Goal: Transaction & Acquisition: Purchase product/service

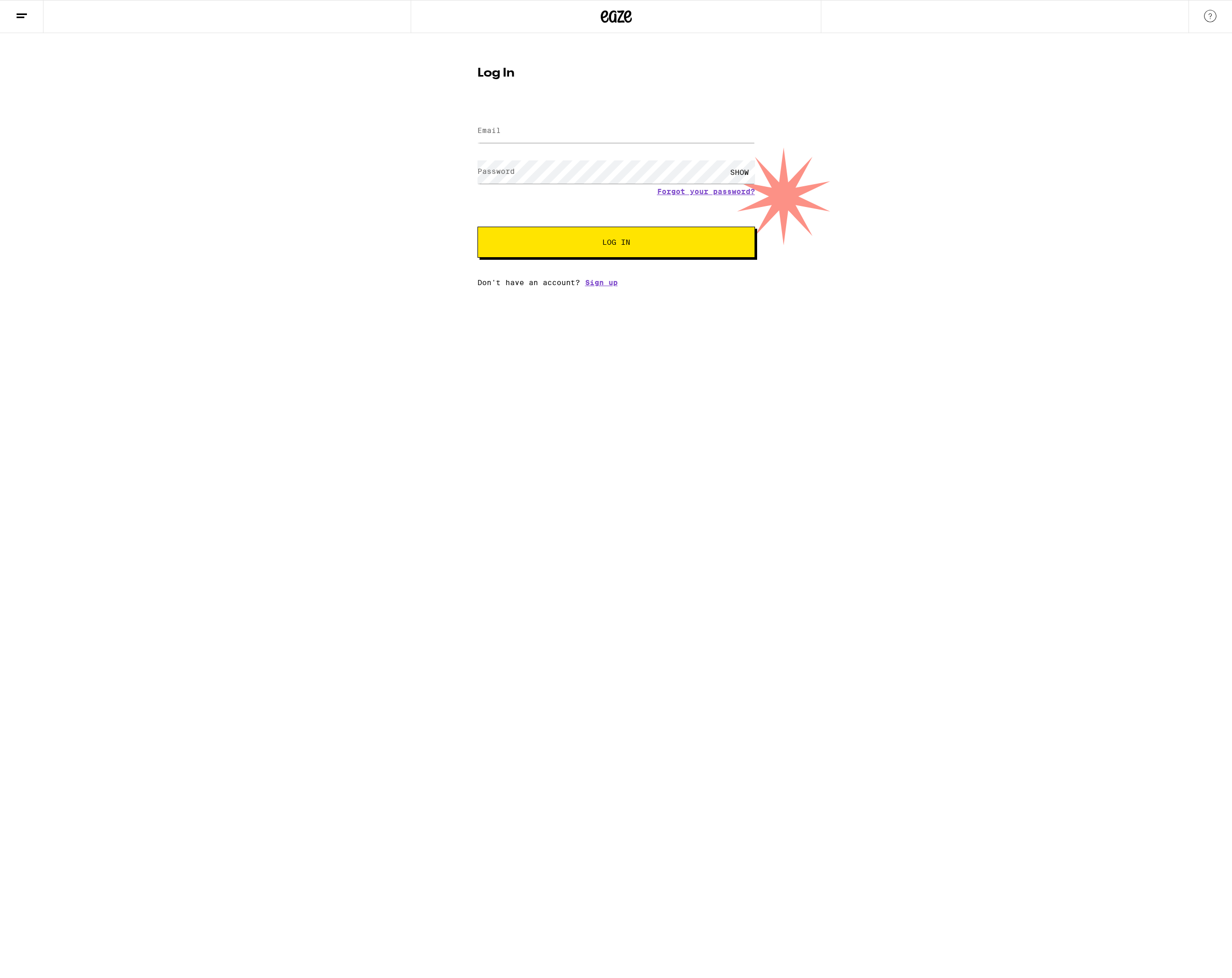
type input "[EMAIL_ADDRESS][DOMAIN_NAME]"
click at [631, 237] on button "Log In" at bounding box center [616, 242] width 277 height 31
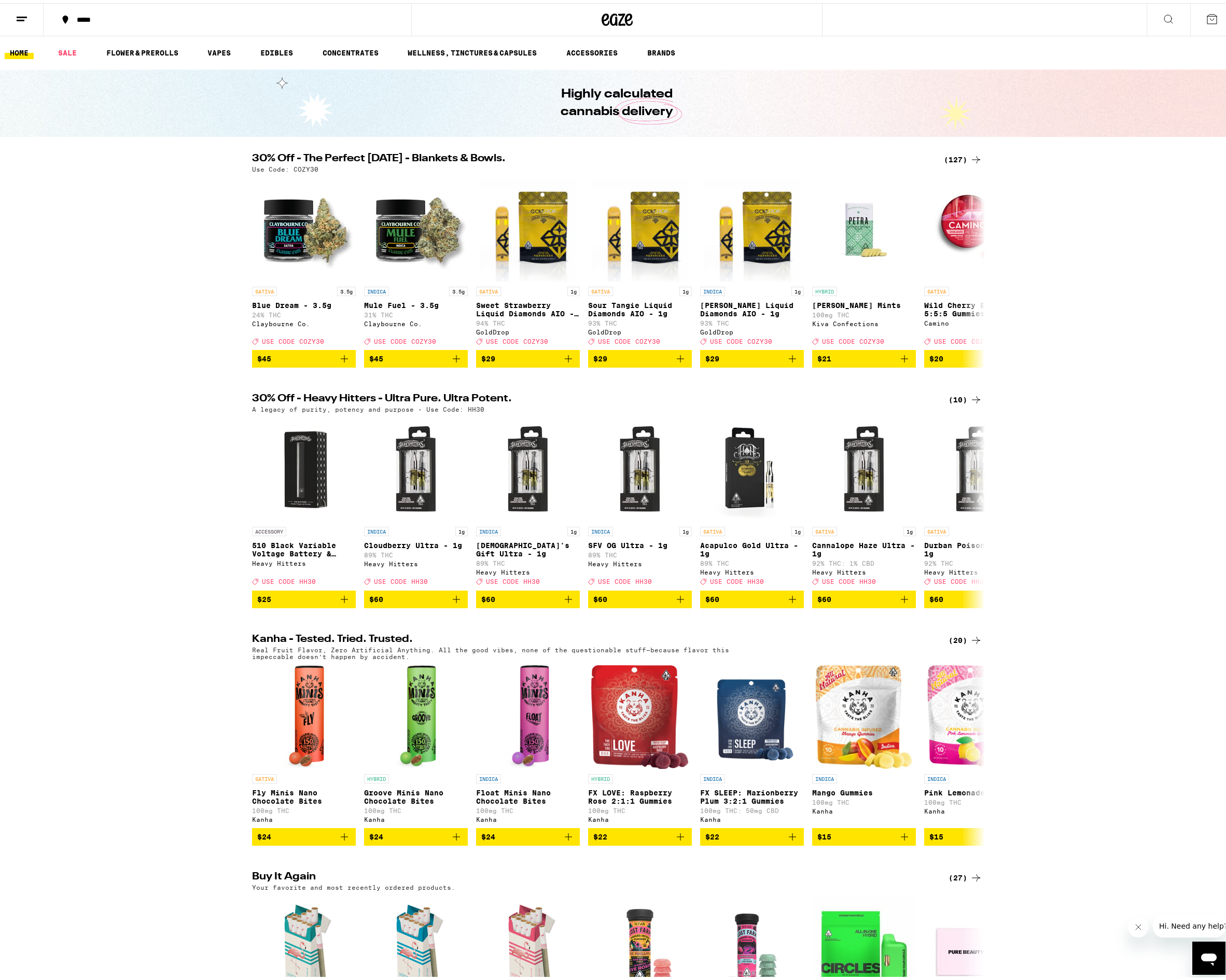
click at [959, 152] on div "(127)" at bounding box center [963, 156] width 39 height 12
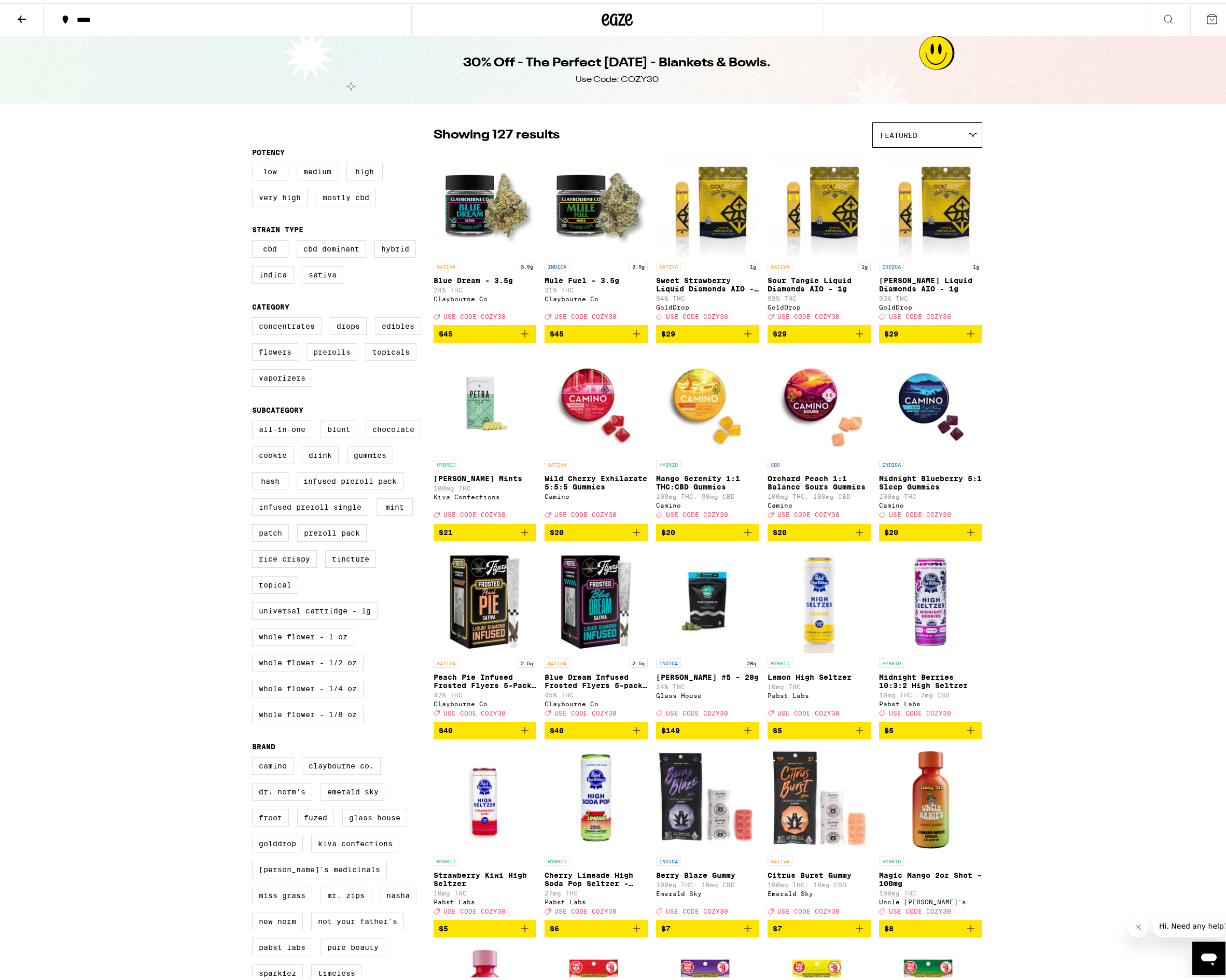
click at [328, 357] on label "Prerolls" at bounding box center [331, 349] width 51 height 18
click at [254, 316] on input "Prerolls" at bounding box center [254, 316] width 1 height 1
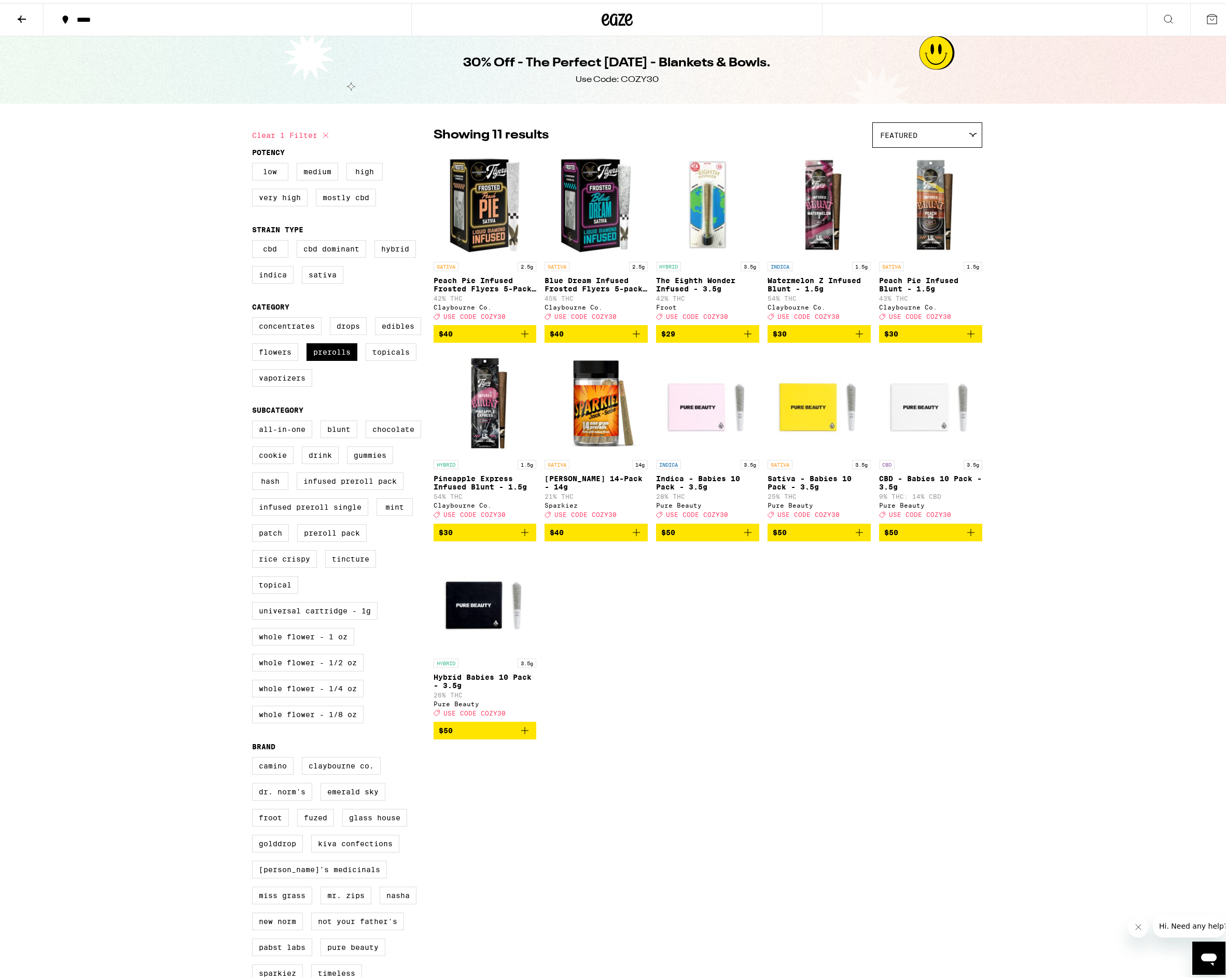
click at [633, 533] on icon "Add to bag" at bounding box center [636, 529] width 7 height 7
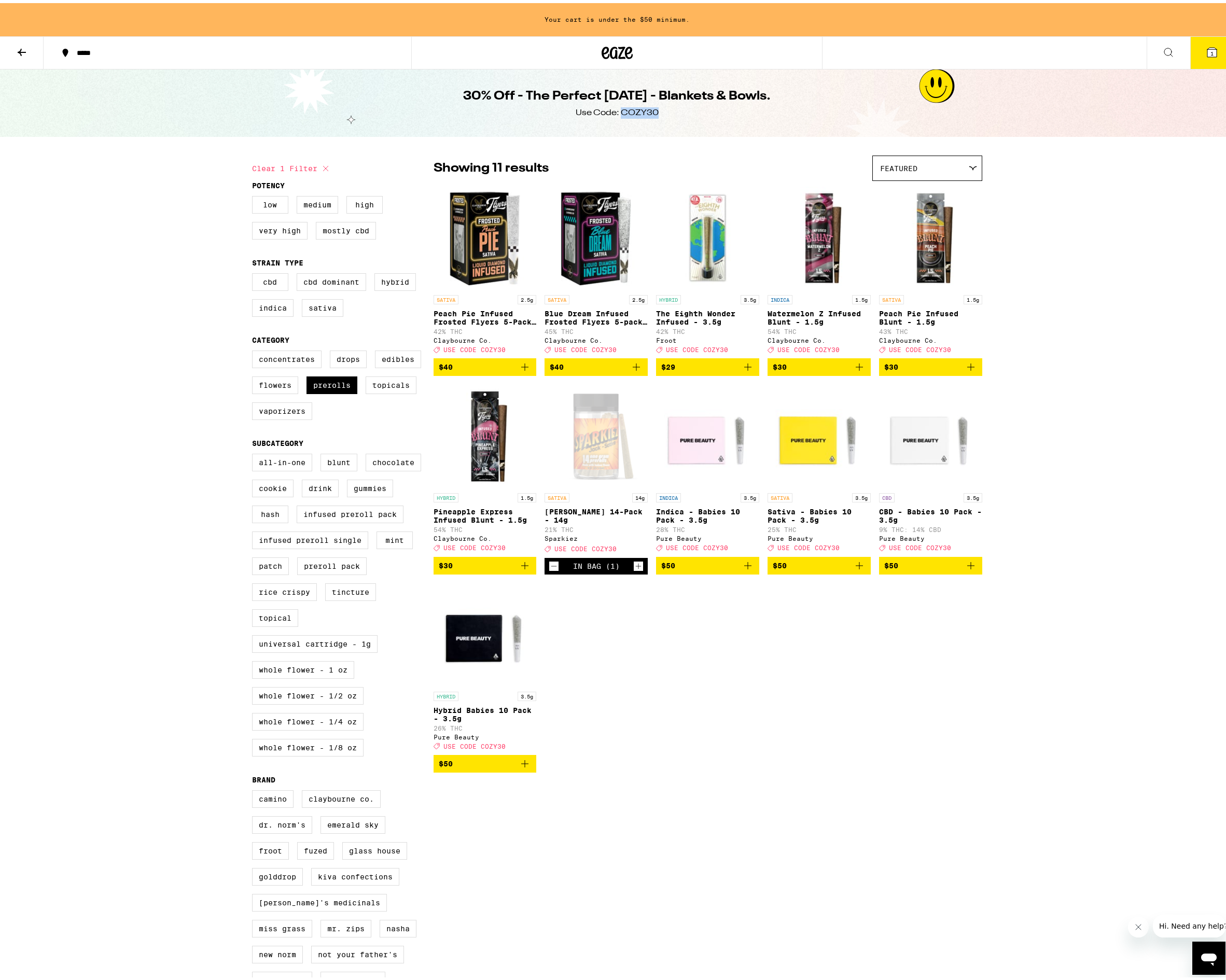
drag, startPoint x: 655, startPoint y: 110, endPoint x: 619, endPoint y: 112, distance: 36.1
click at [619, 112] on div "30% Off - The Perfect [DATE] - Blankets & Bowls. Use Code: COZY30" at bounding box center [617, 100] width 398 height 68
copy div "COZY30"
click at [328, 388] on label "Prerolls" at bounding box center [331, 382] width 51 height 18
click at [254, 349] on input "Prerolls" at bounding box center [254, 349] width 1 height 1
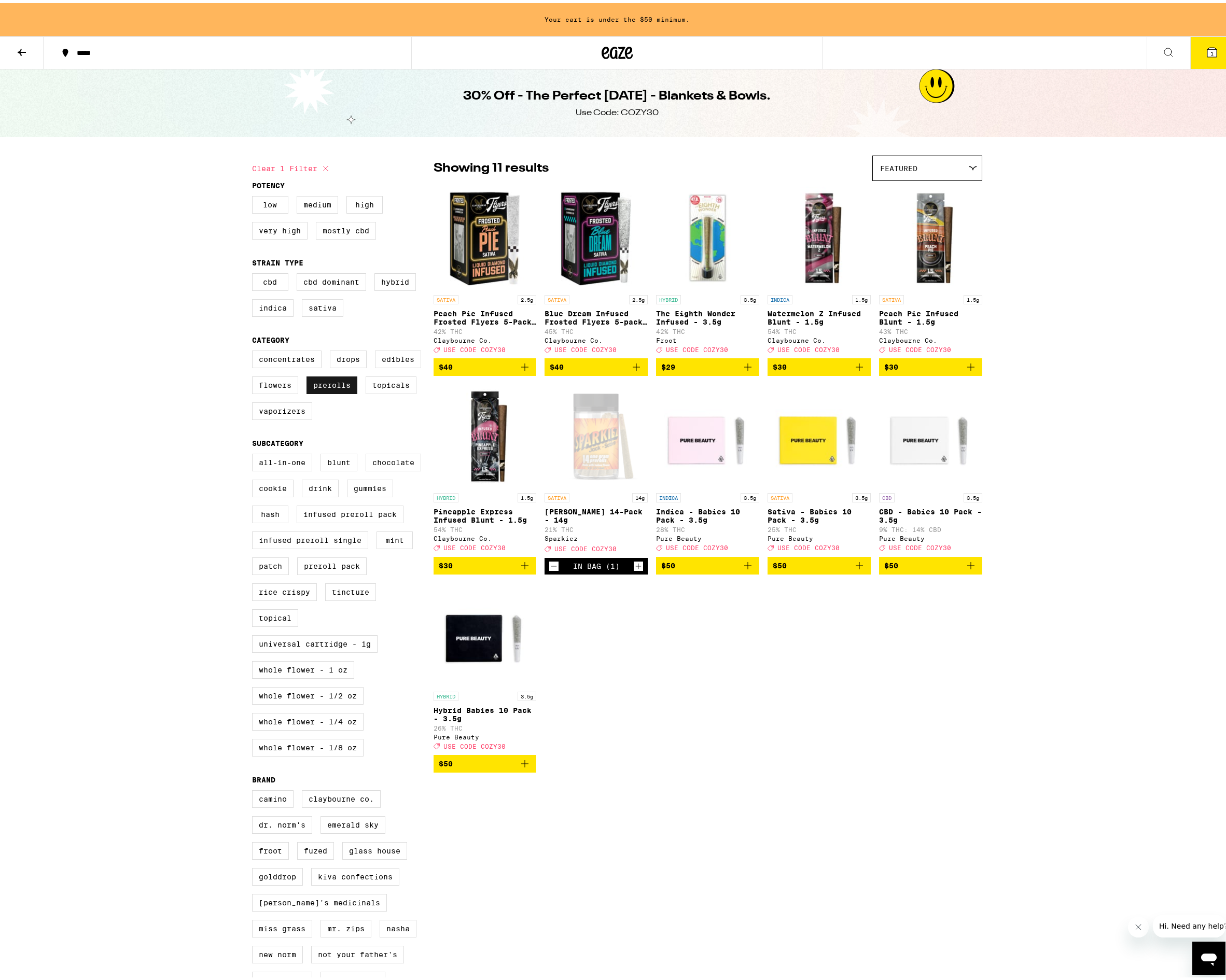
checkbox input "false"
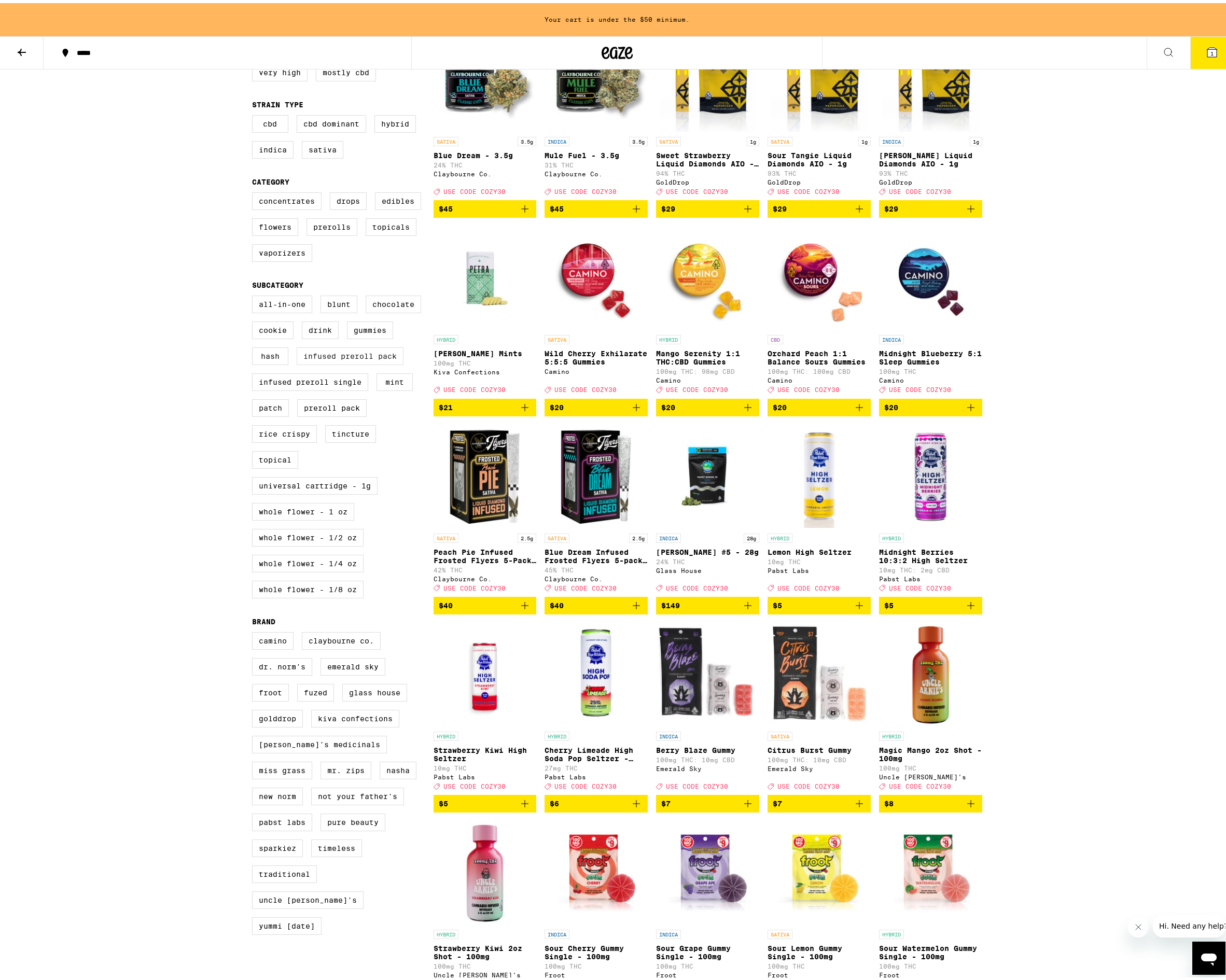
scroll to position [104, 0]
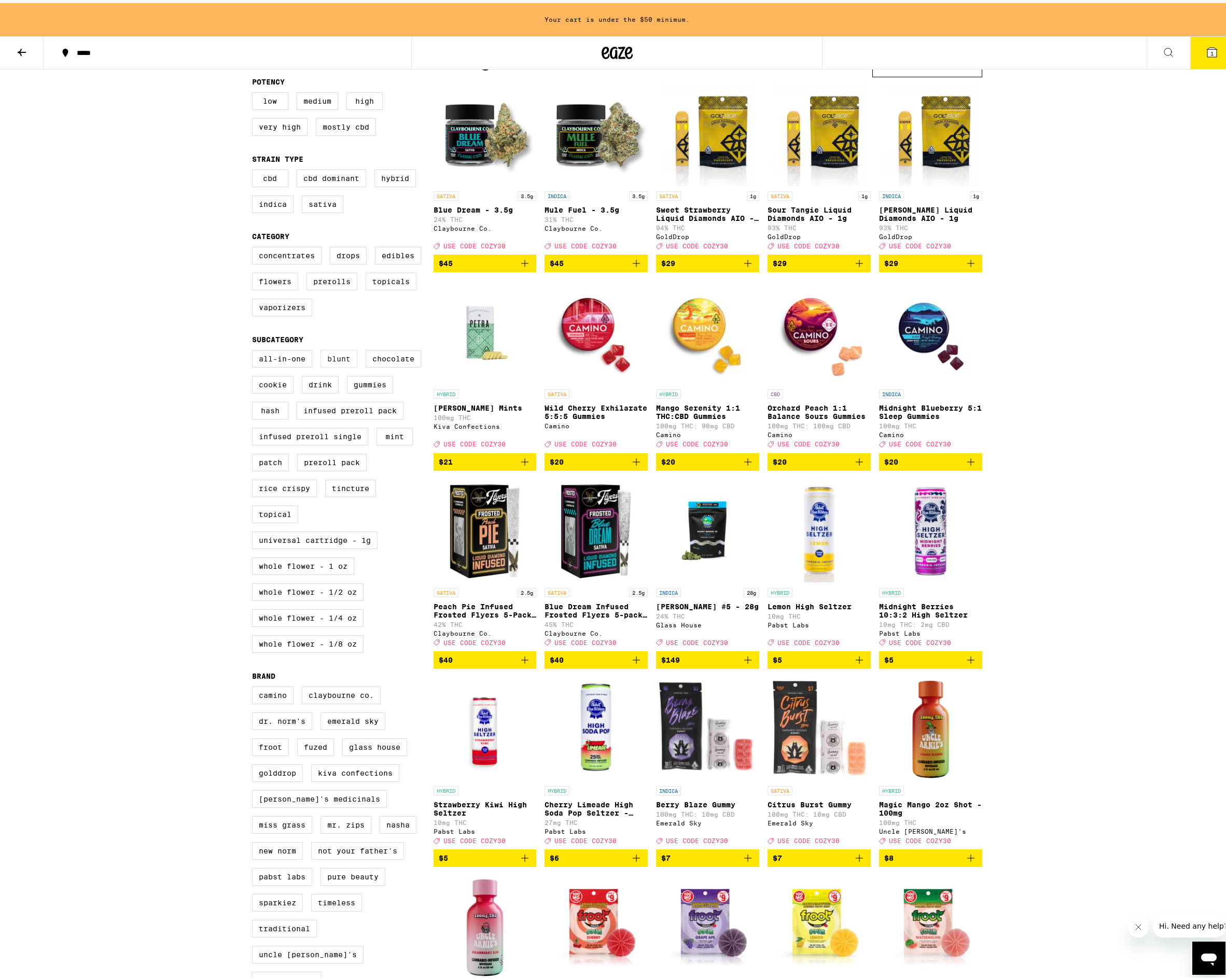
click at [330, 364] on label "Blunt" at bounding box center [339, 356] width 37 height 18
click at [254, 349] on input "Blunt" at bounding box center [254, 348] width 1 height 1
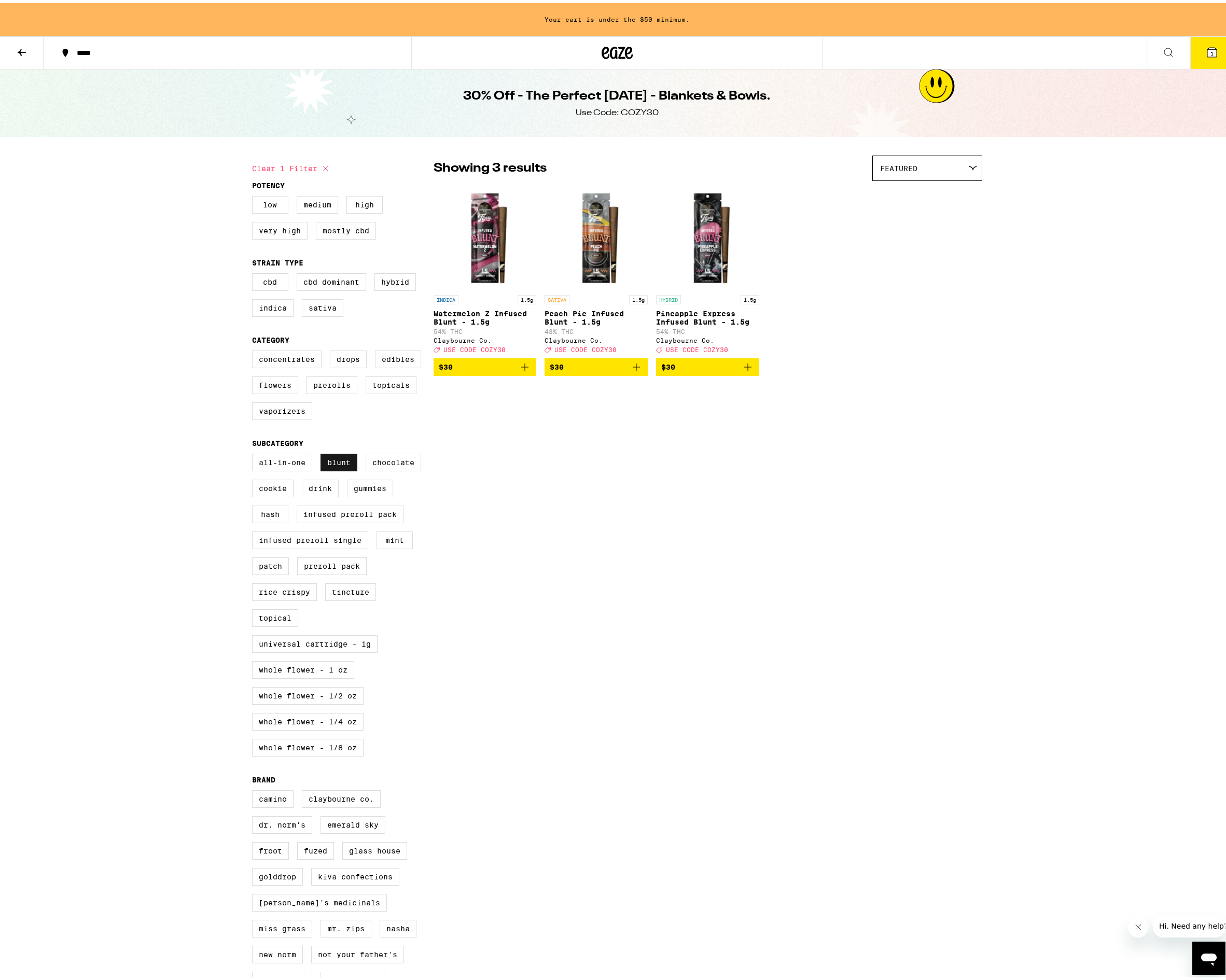
click at [320, 467] on label "Blunt" at bounding box center [339, 459] width 37 height 18
click at [254, 453] on input "Blunt" at bounding box center [254, 452] width 1 height 1
checkbox input "false"
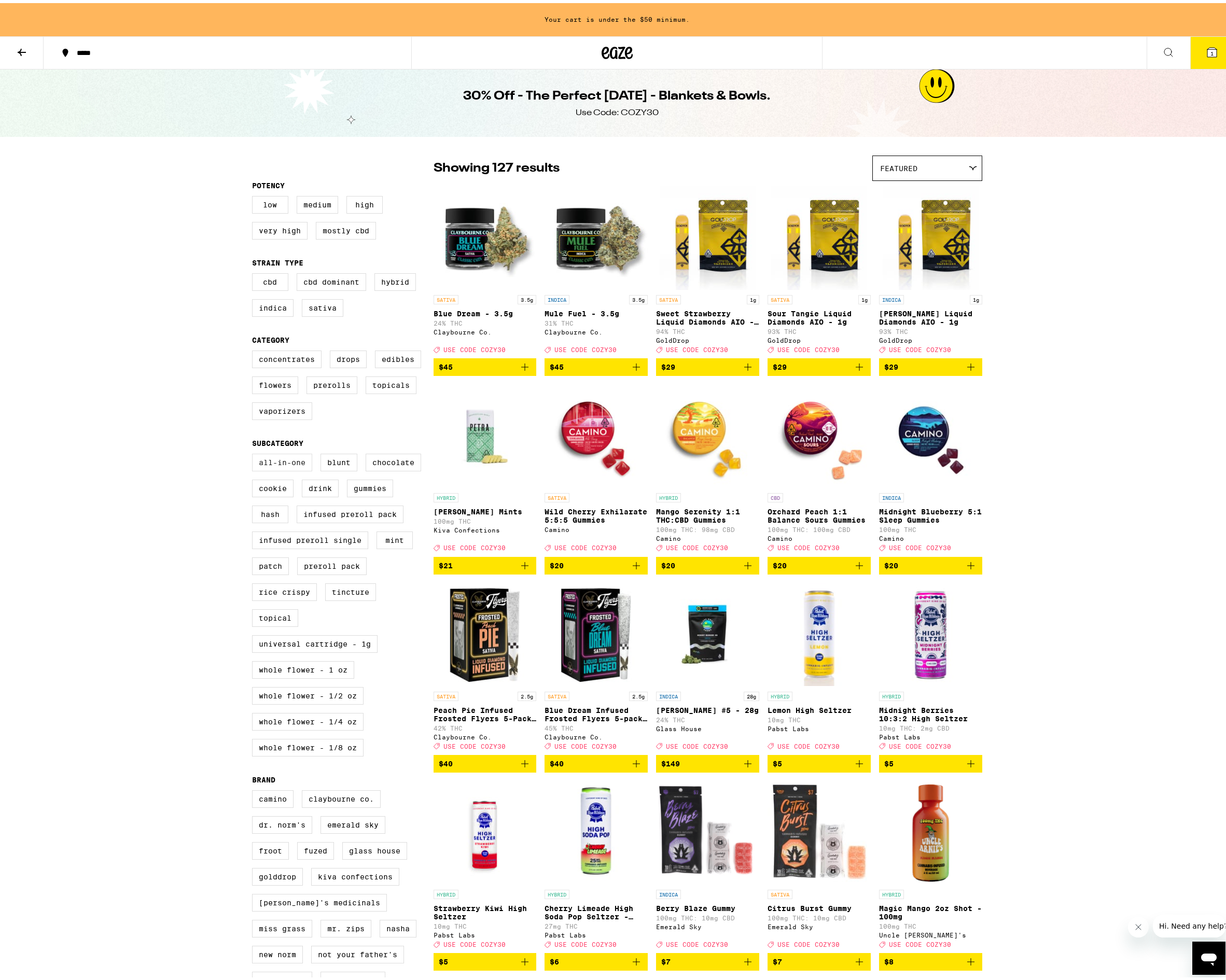
click at [286, 468] on label "All-In-One" at bounding box center [282, 459] width 60 height 18
click at [254, 453] on input "All-In-One" at bounding box center [254, 452] width 1 height 1
checkbox input "true"
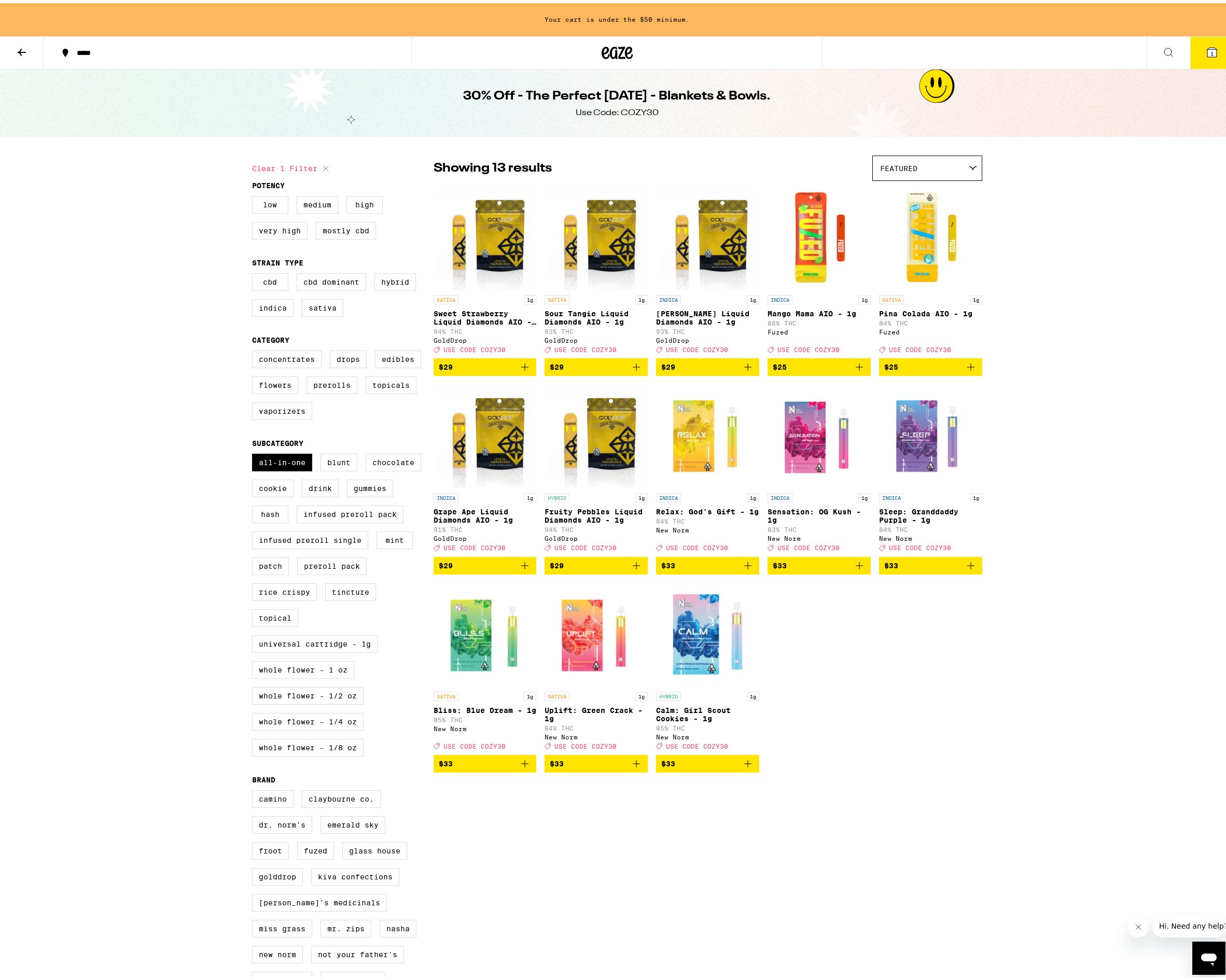
click at [746, 767] on icon "Add to bag" at bounding box center [748, 761] width 12 height 12
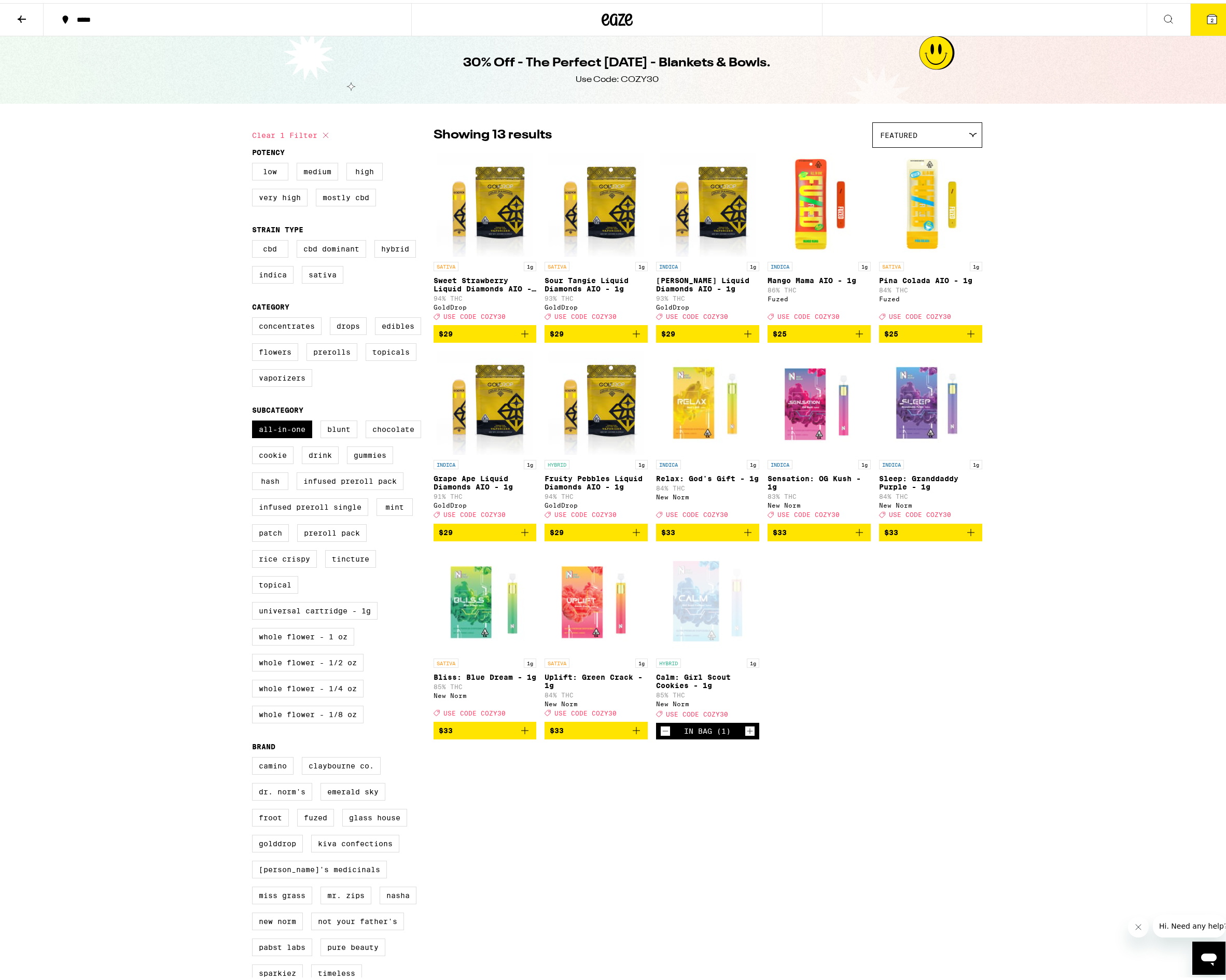
click at [968, 536] on icon "Add to bag" at bounding box center [970, 530] width 12 height 12
click at [1207, 17] on icon at bounding box center [1211, 16] width 9 height 9
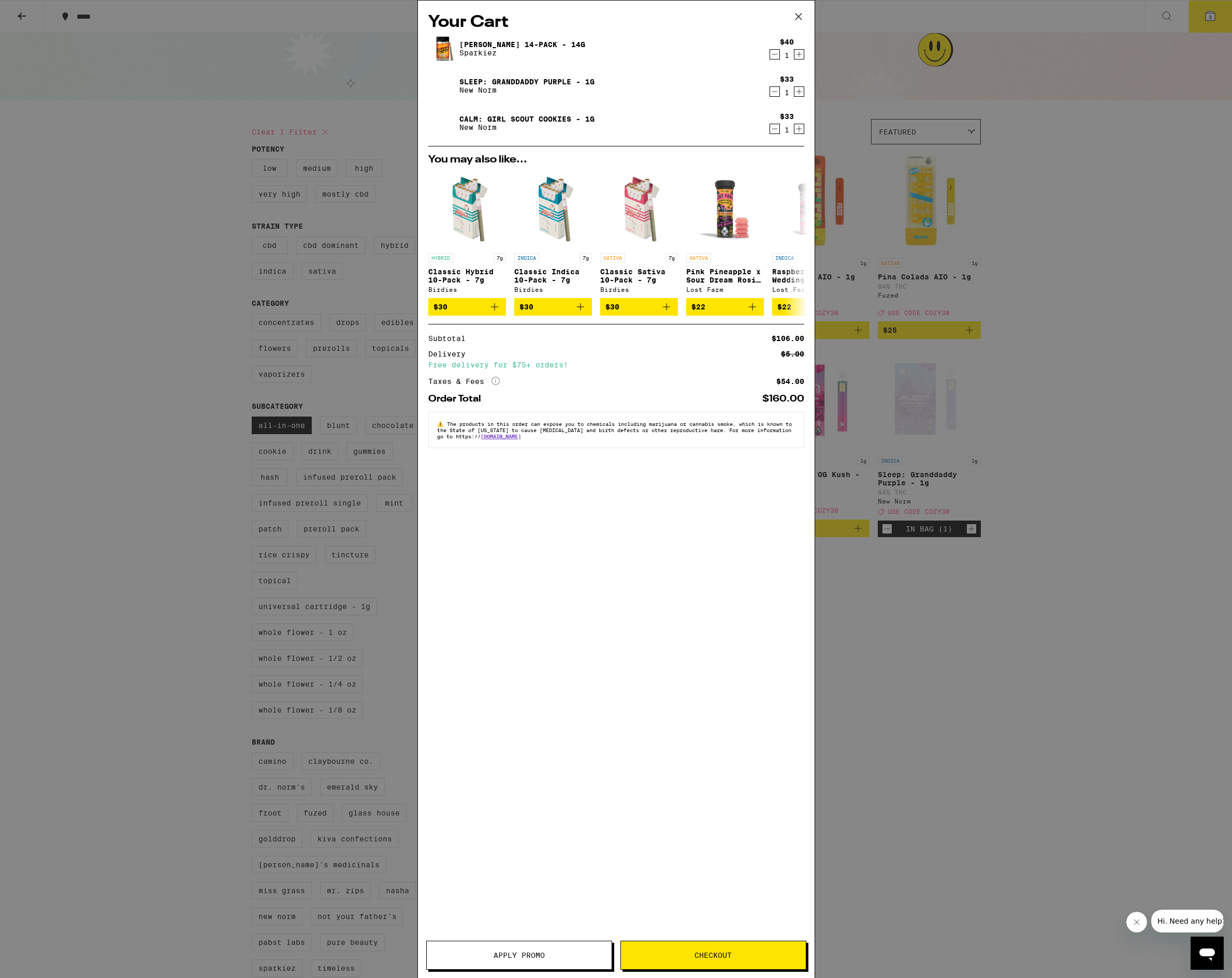
click at [556, 953] on span "Apply Promo" at bounding box center [519, 955] width 185 height 7
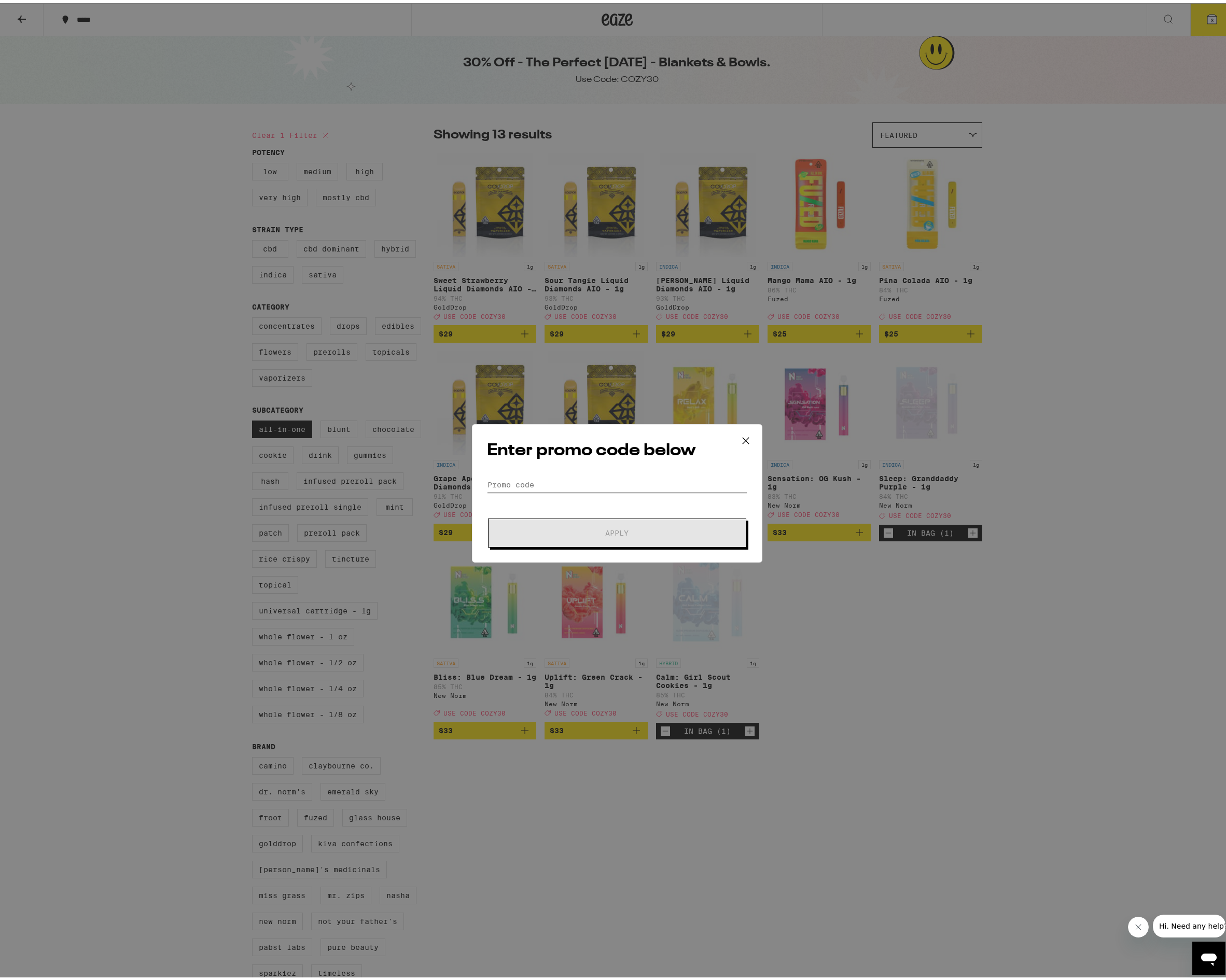
click at [570, 479] on input "Promo Code" at bounding box center [617, 482] width 260 height 16
paste input "COZY30"
type input "COZY30"
click at [592, 526] on span "Apply" at bounding box center [617, 530] width 187 height 7
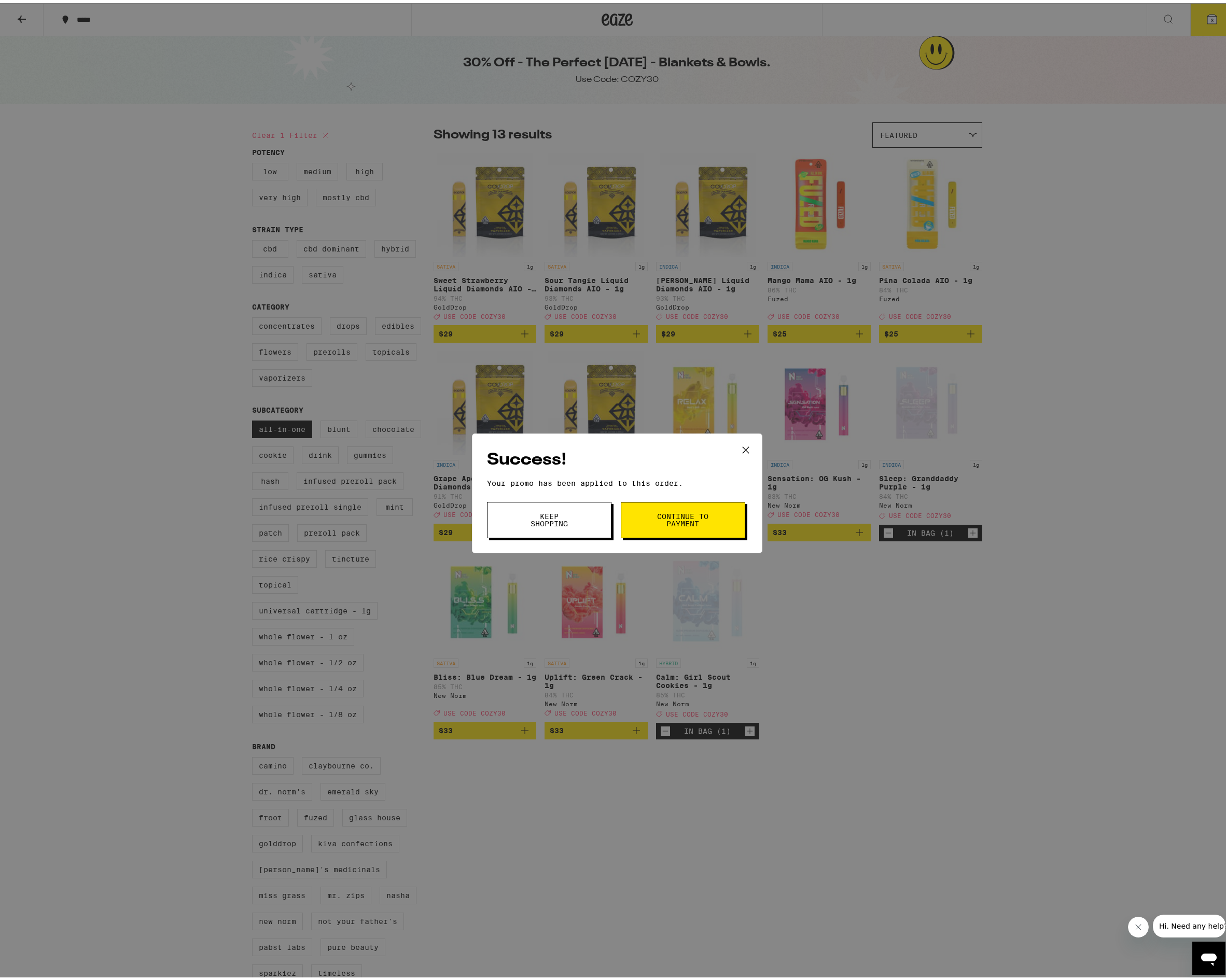
click at [667, 515] on span "Continue to payment" at bounding box center [682, 517] width 53 height 15
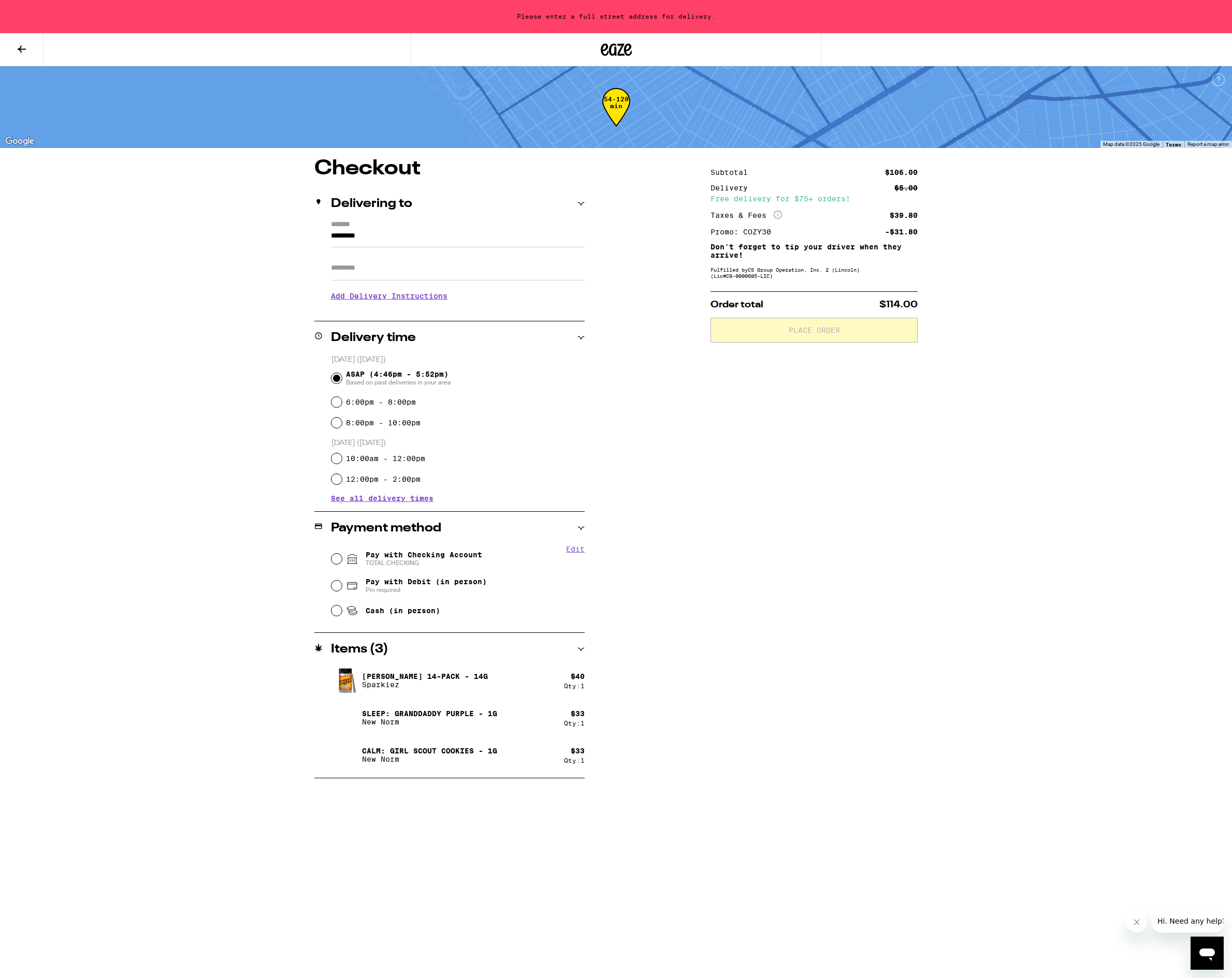
click at [335, 565] on div "Pay with Checking Account TOTAL CHECKING" at bounding box center [458, 559] width 253 height 27
click at [336, 560] on input "Pay with Checking Account TOTAL CHECKING" at bounding box center [337, 559] width 11 height 11
radio input "true"
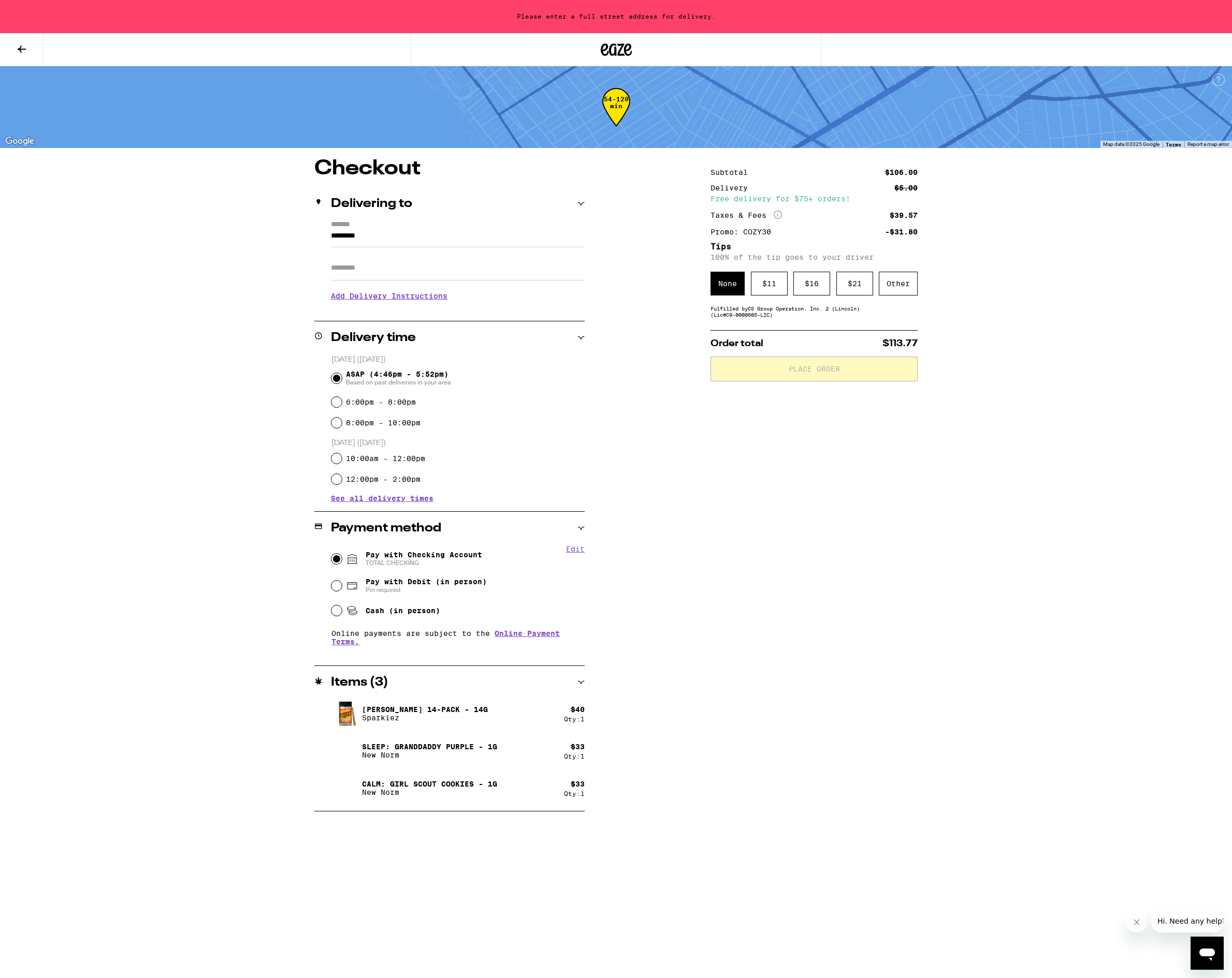
click at [389, 233] on input "*********" at bounding box center [457, 239] width 254 height 18
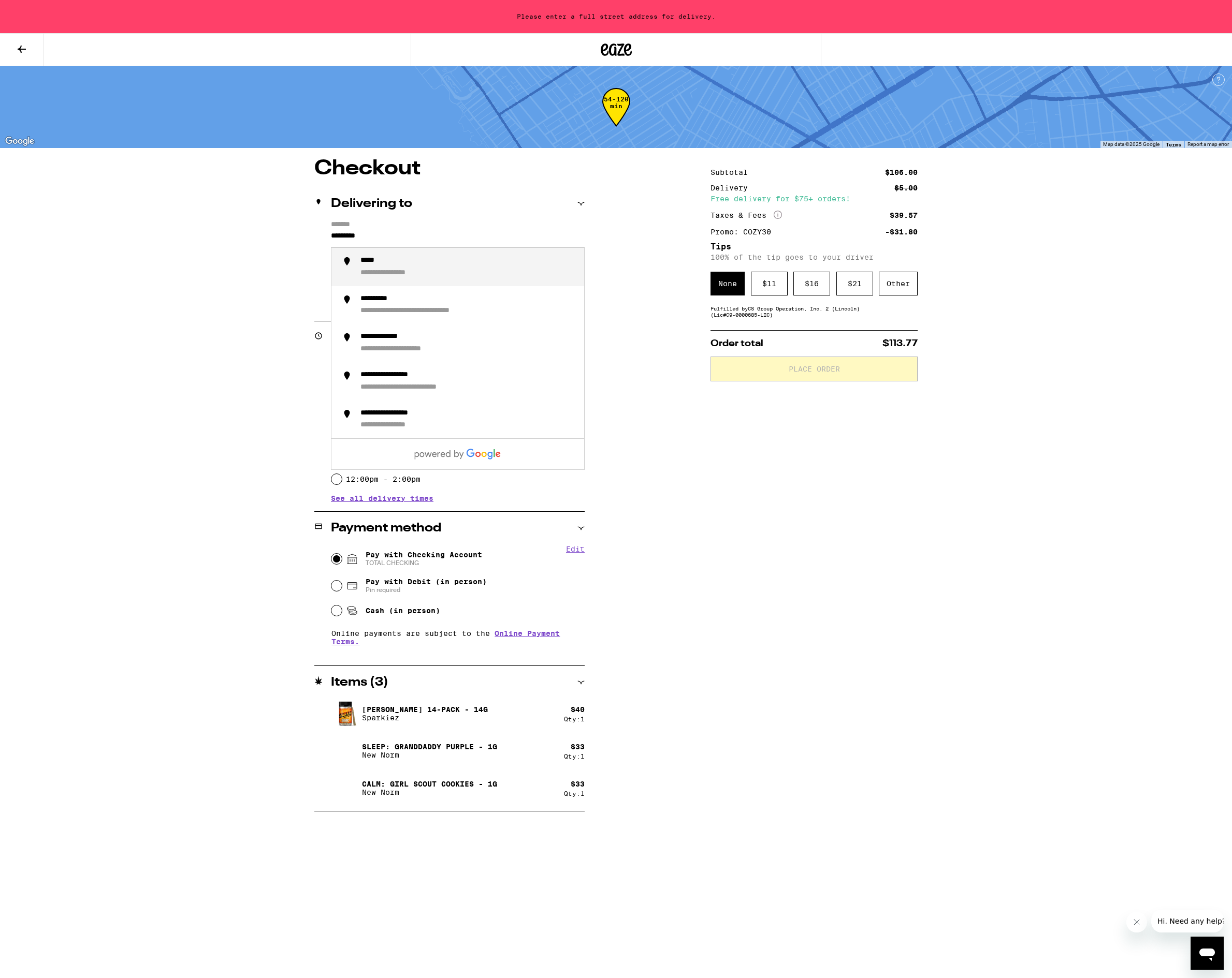
click at [389, 233] on input "*********" at bounding box center [457, 239] width 254 height 18
click at [405, 266] on div "**********" at bounding box center [396, 261] width 70 height 9
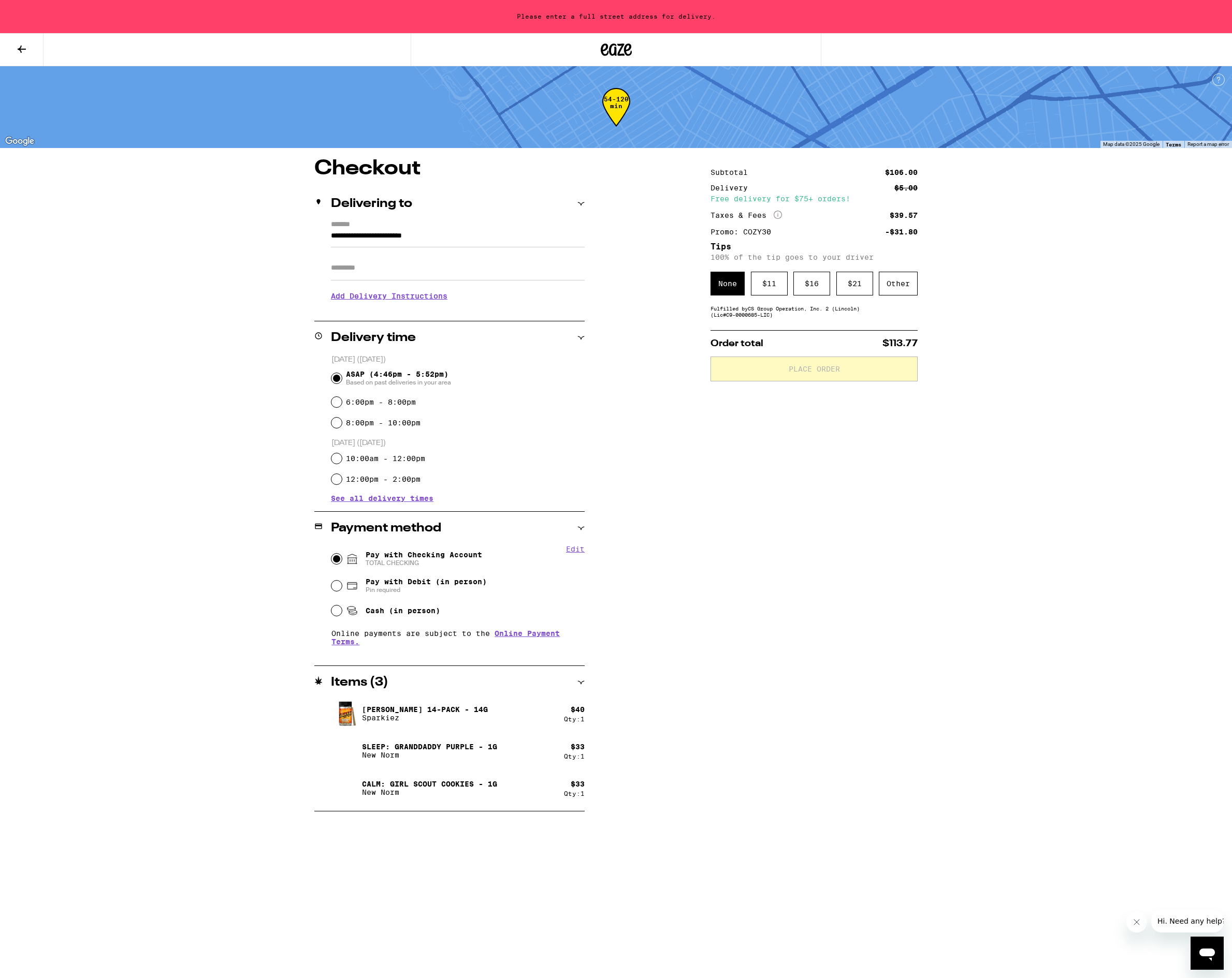
type input "**********"
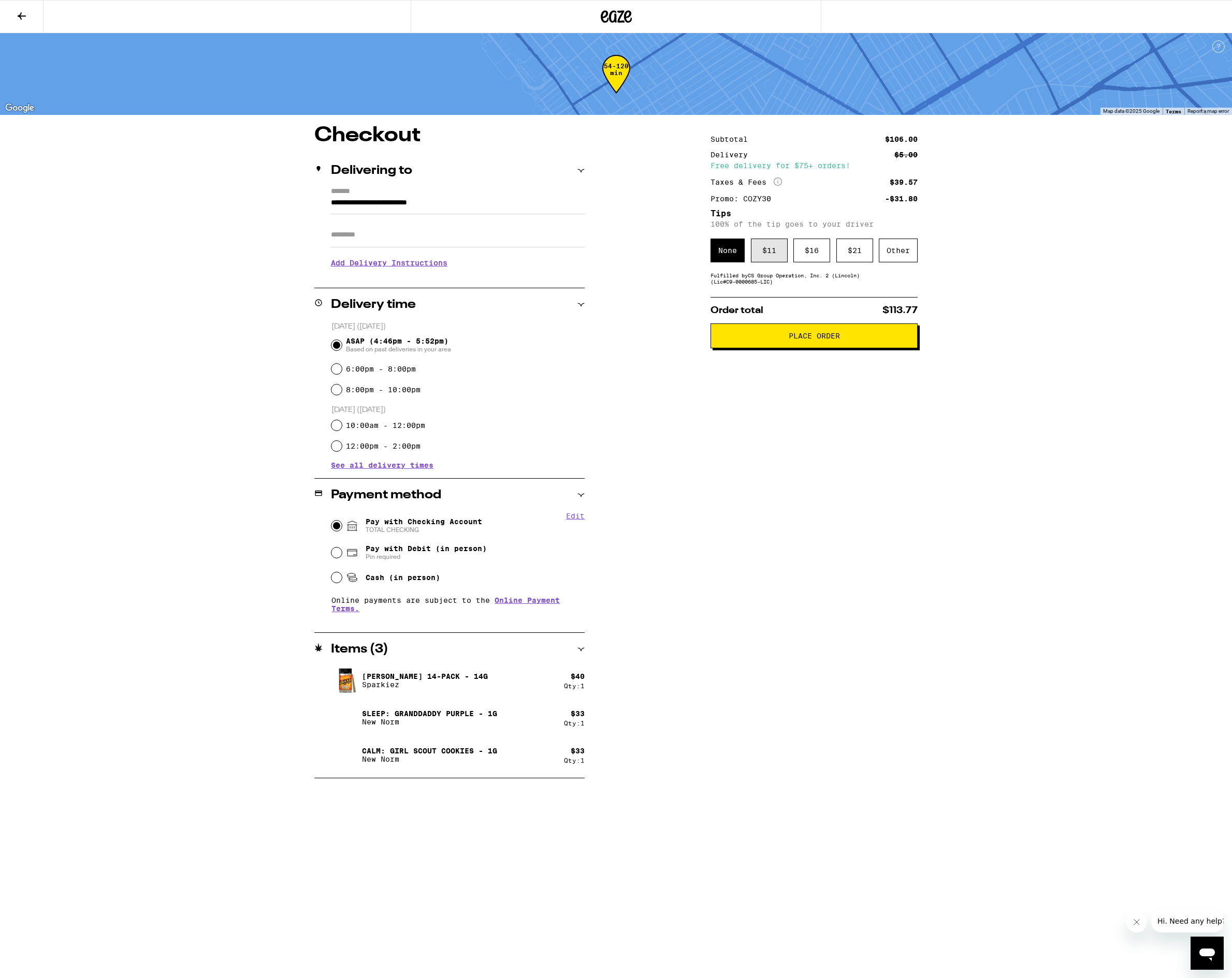
click at [771, 252] on div "$ 11" at bounding box center [769, 250] width 37 height 24
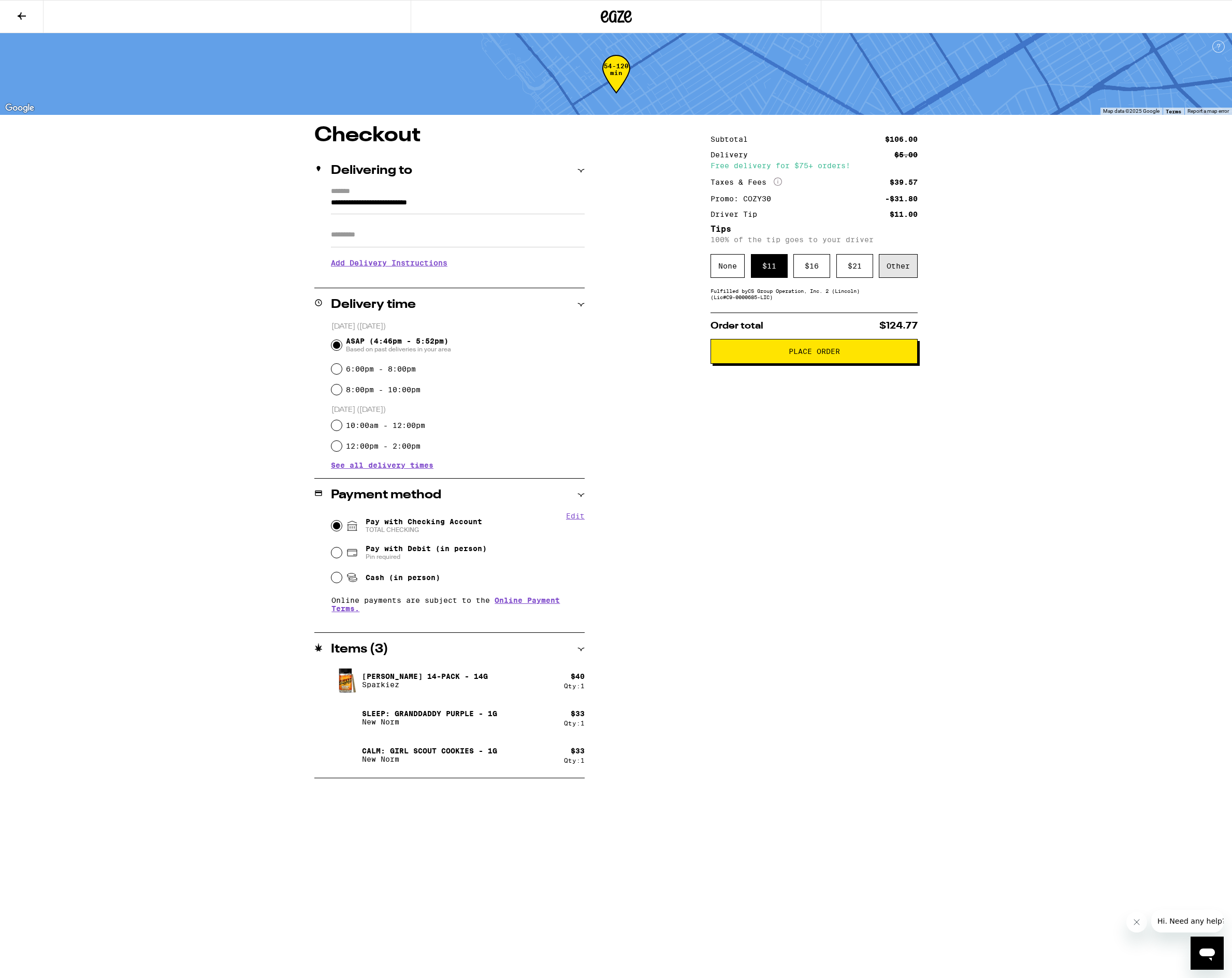
click at [895, 268] on div "Other" at bounding box center [898, 266] width 39 height 24
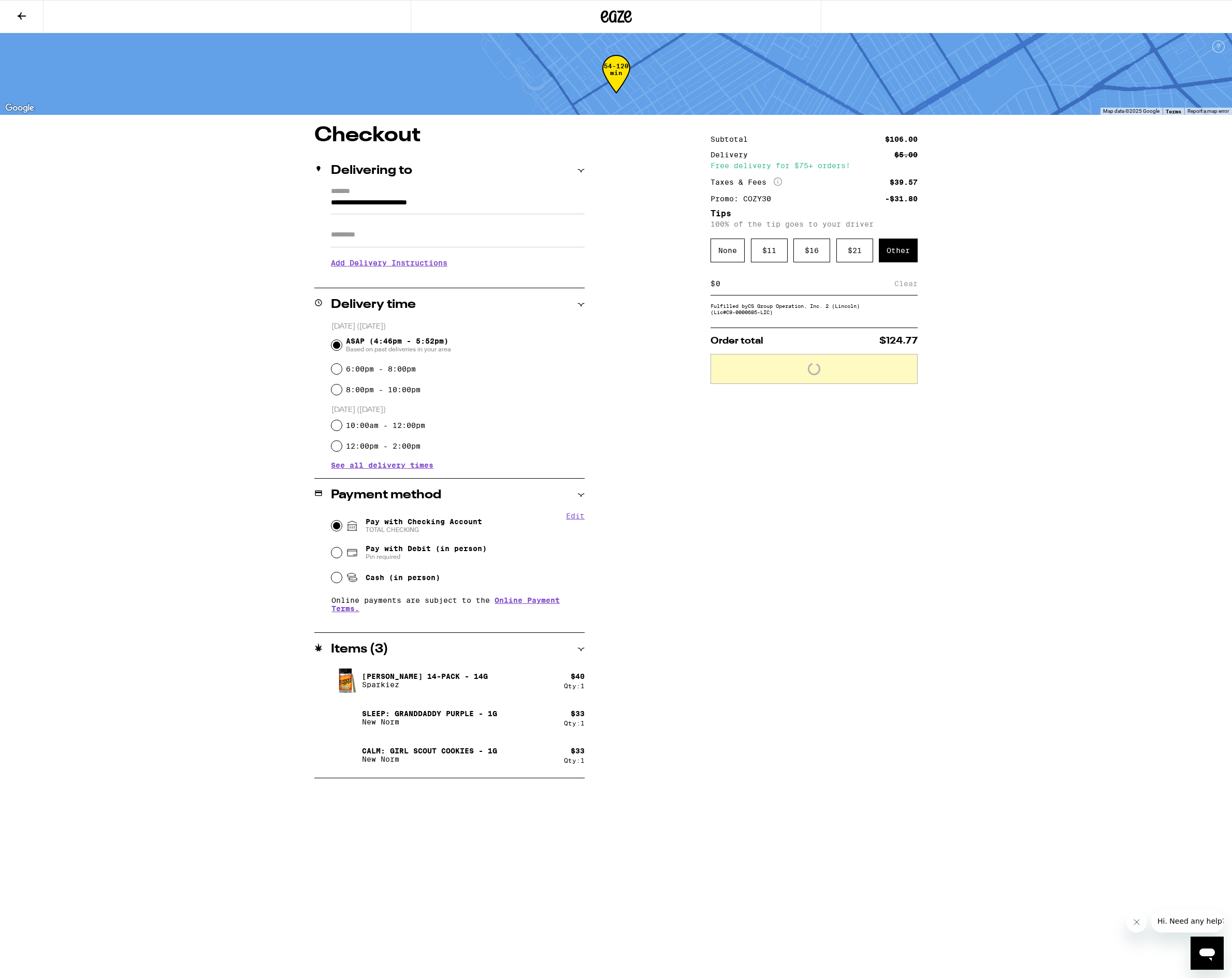
click at [770, 288] on input at bounding box center [804, 283] width 179 height 9
type input "6"
click at [908, 285] on div "Save" at bounding box center [908, 283] width 18 height 23
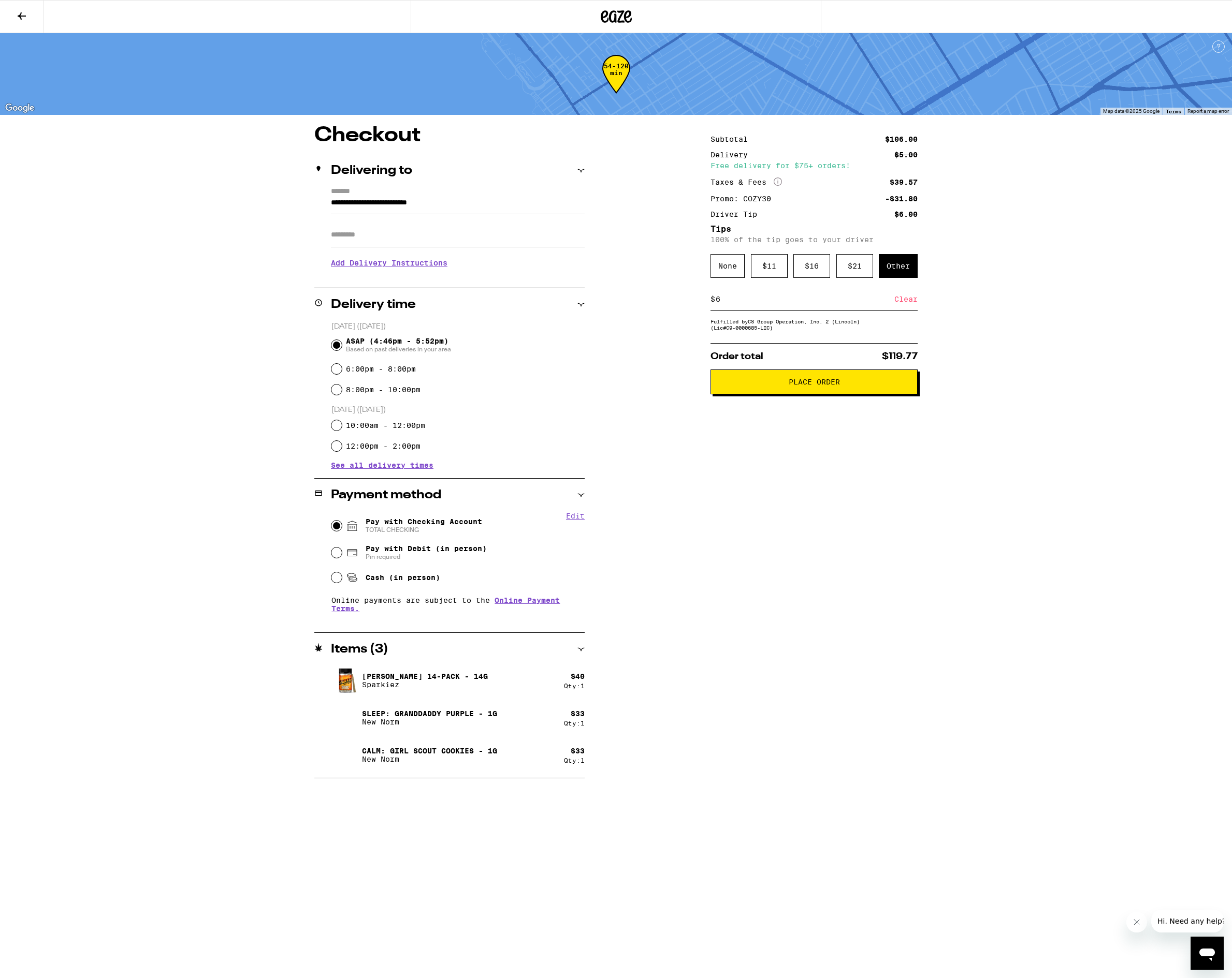
click at [387, 266] on h3 "Add Delivery Instructions" at bounding box center [457, 263] width 254 height 24
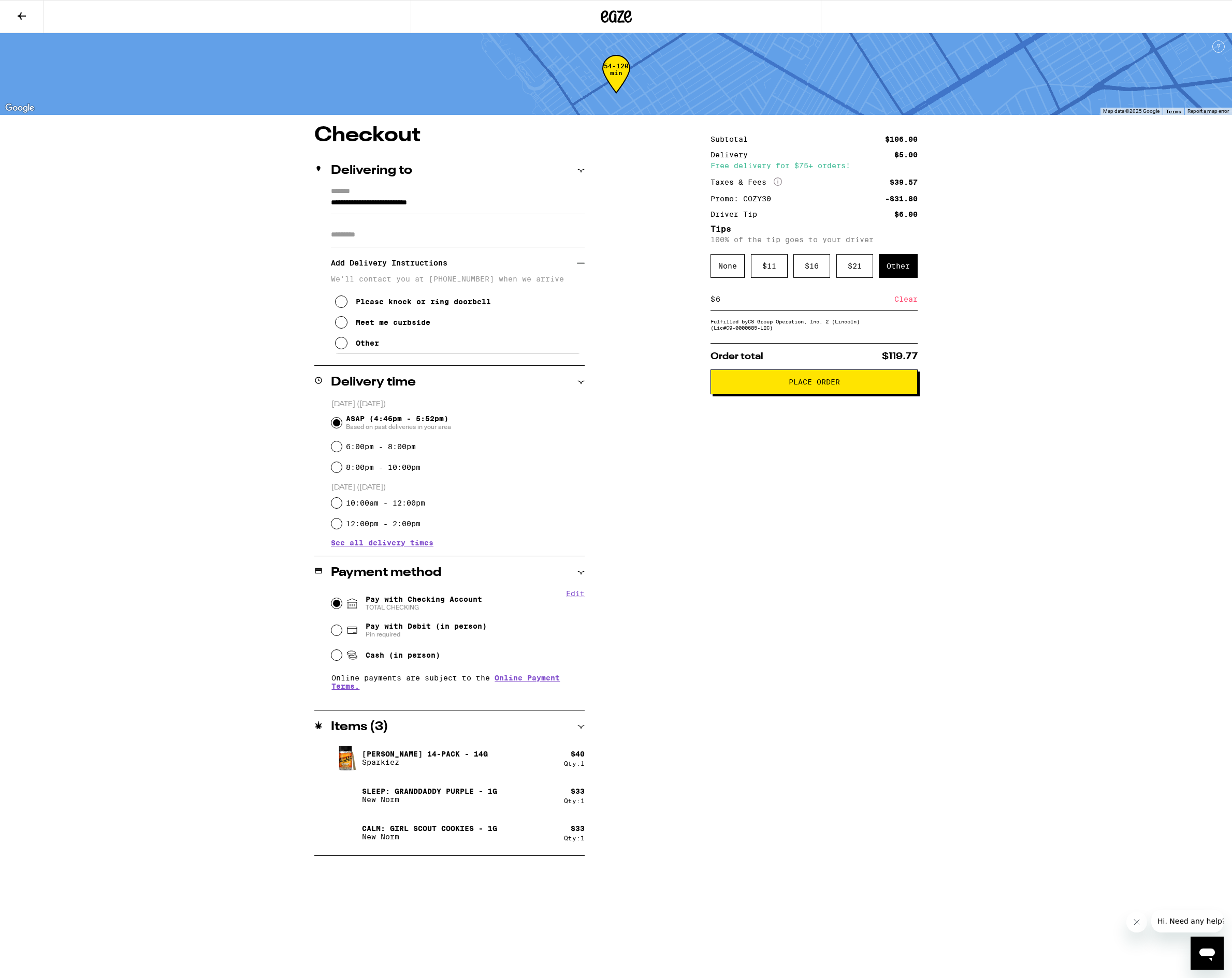
click at [386, 326] on div "Meet me curbside" at bounding box center [393, 322] width 75 height 8
click at [574, 266] on h3 "Add Delivery Instructions" at bounding box center [454, 263] width 246 height 24
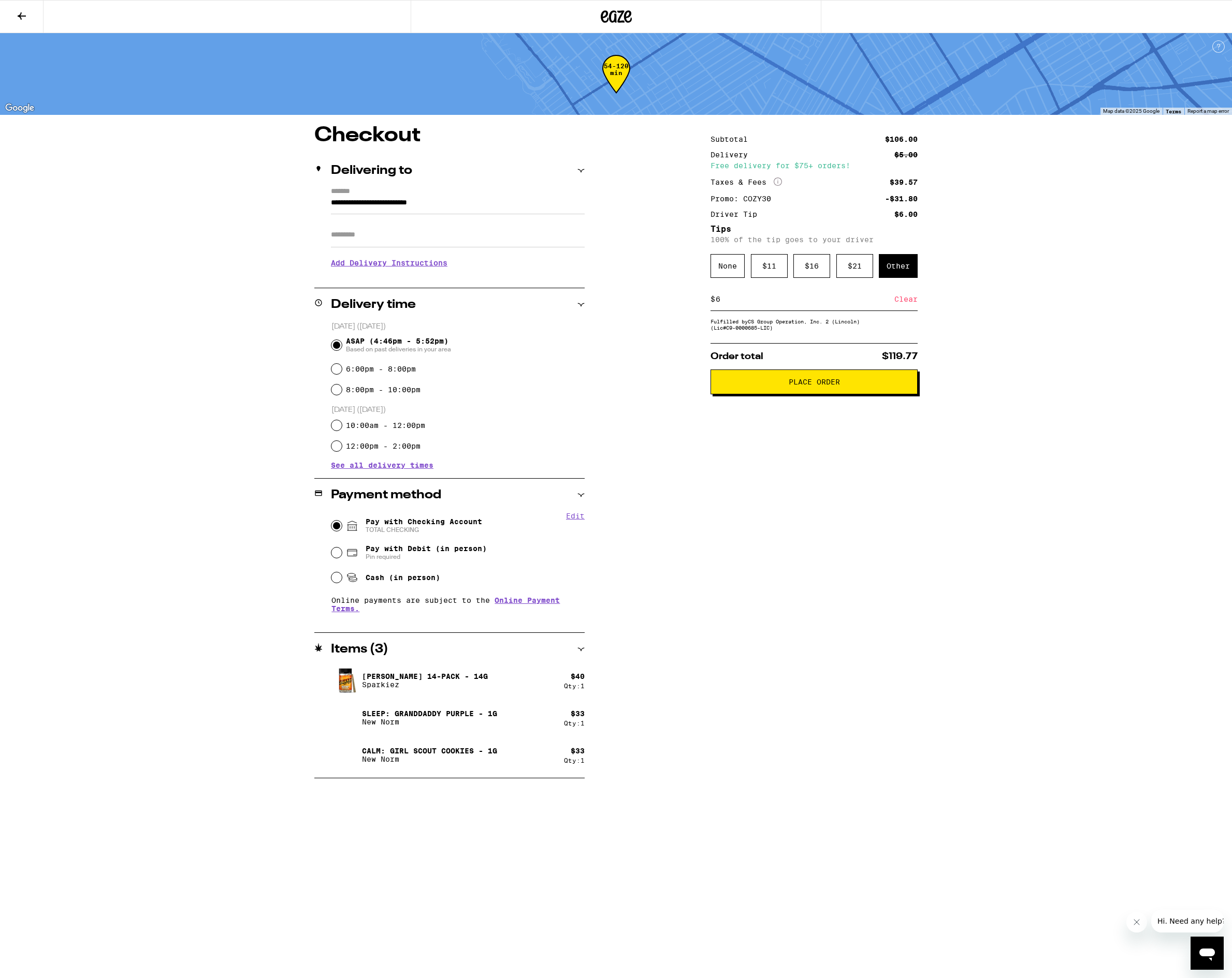
click at [533, 268] on h3 "Add Delivery Instructions" at bounding box center [457, 263] width 254 height 24
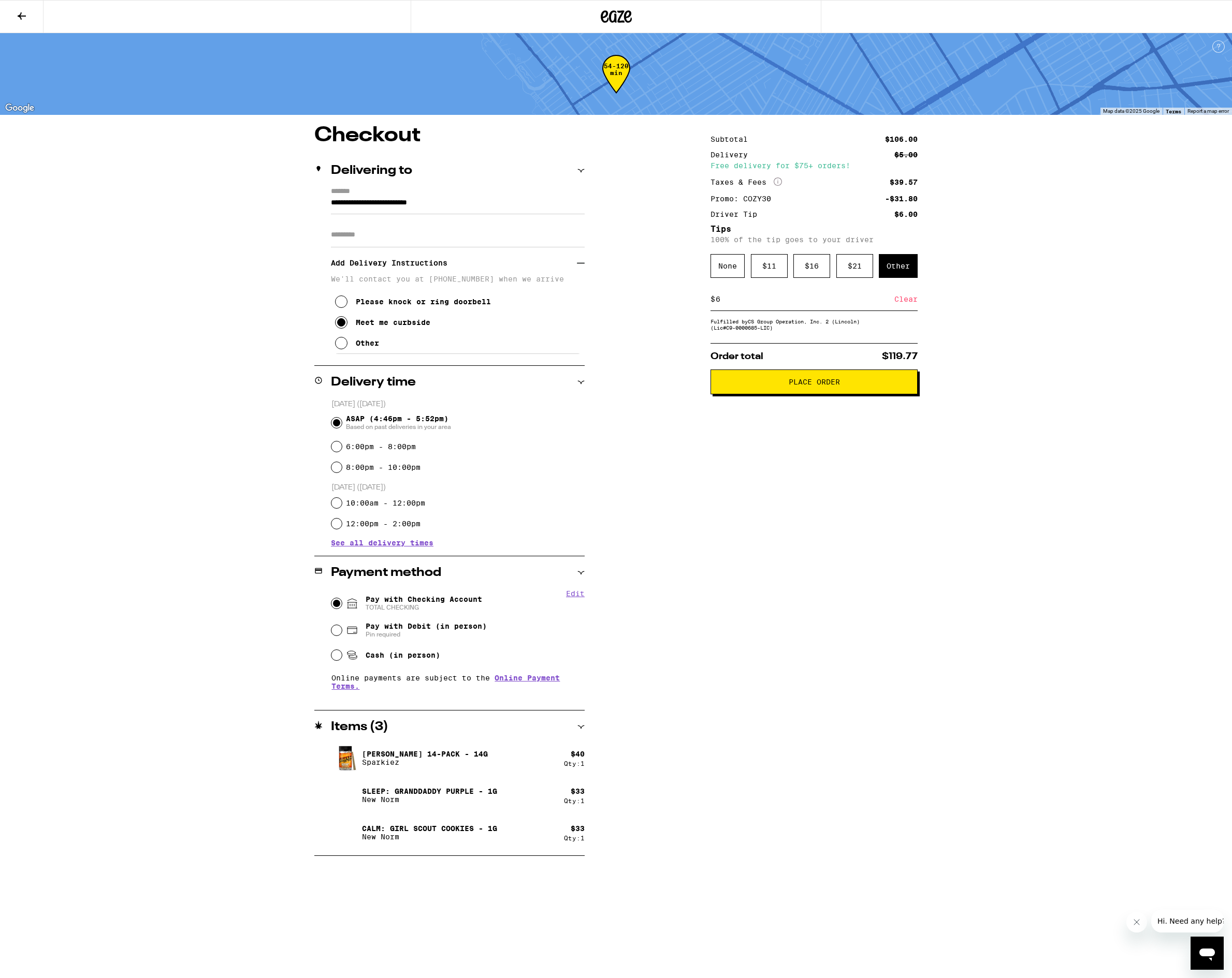
click at [423, 325] on div "Meet me curbside" at bounding box center [393, 322] width 75 height 8
click at [756, 392] on button "Place Order" at bounding box center [814, 382] width 207 height 25
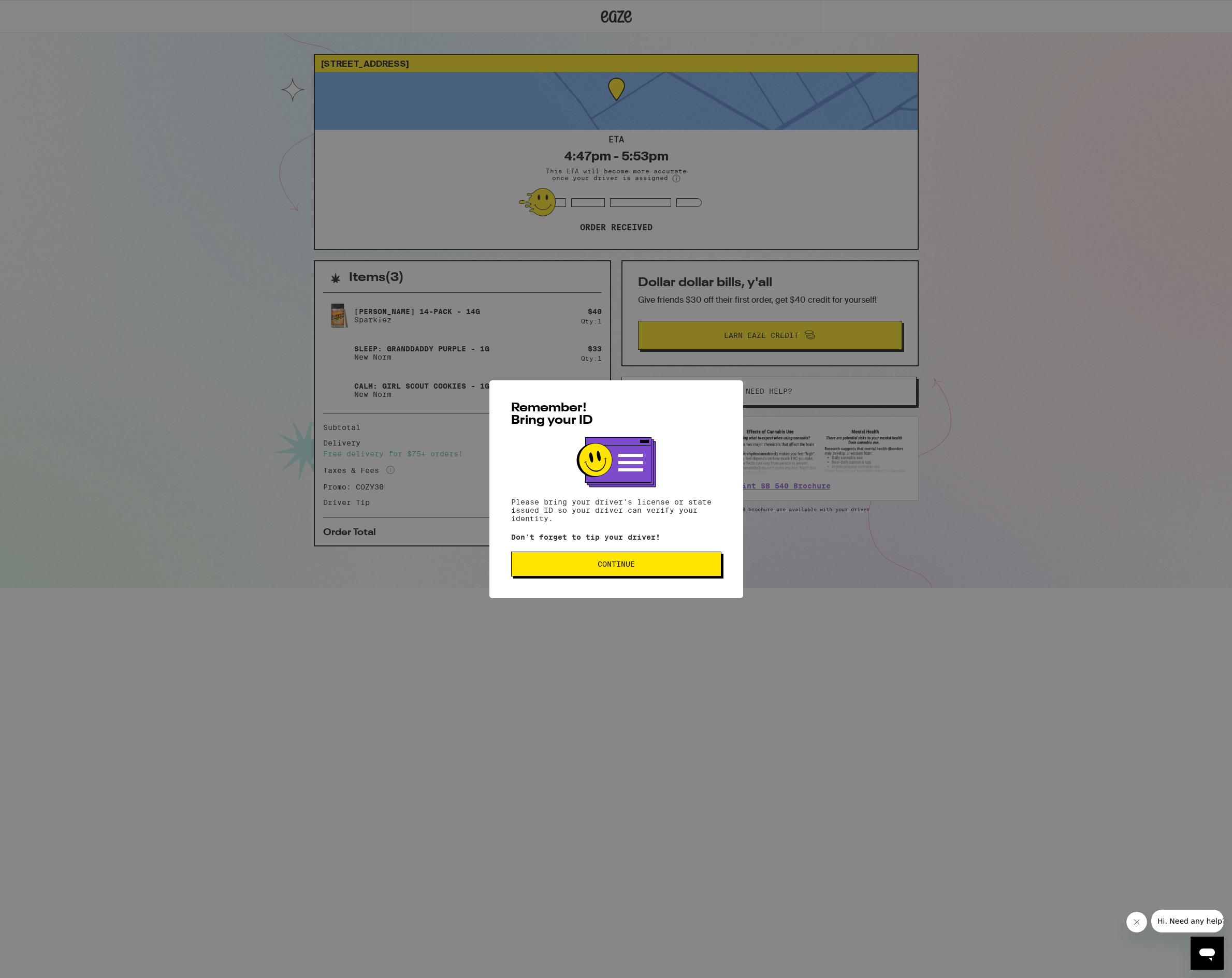
click at [616, 572] on button "Continue" at bounding box center [616, 564] width 210 height 25
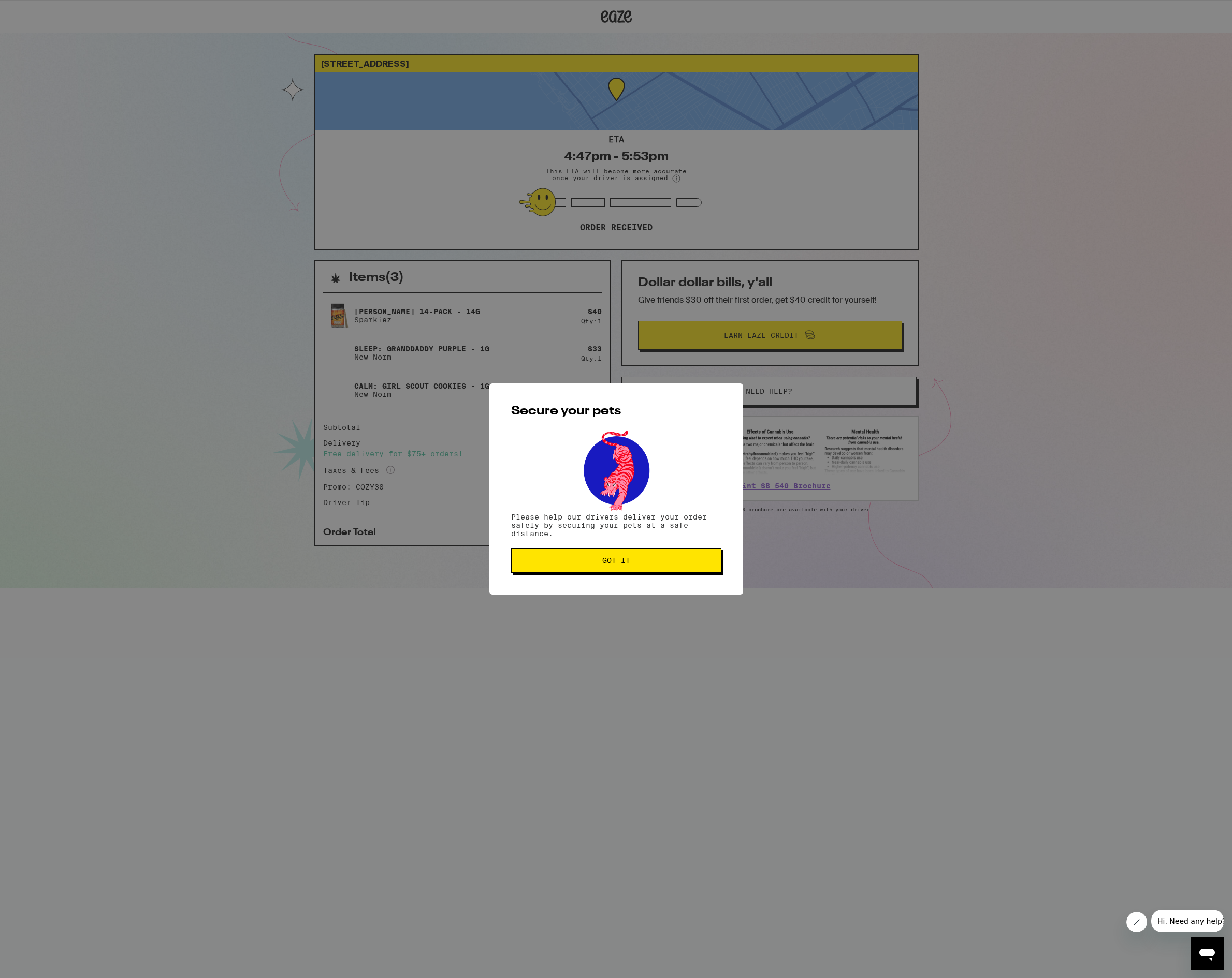
click at [617, 560] on span "Got it" at bounding box center [616, 560] width 28 height 7
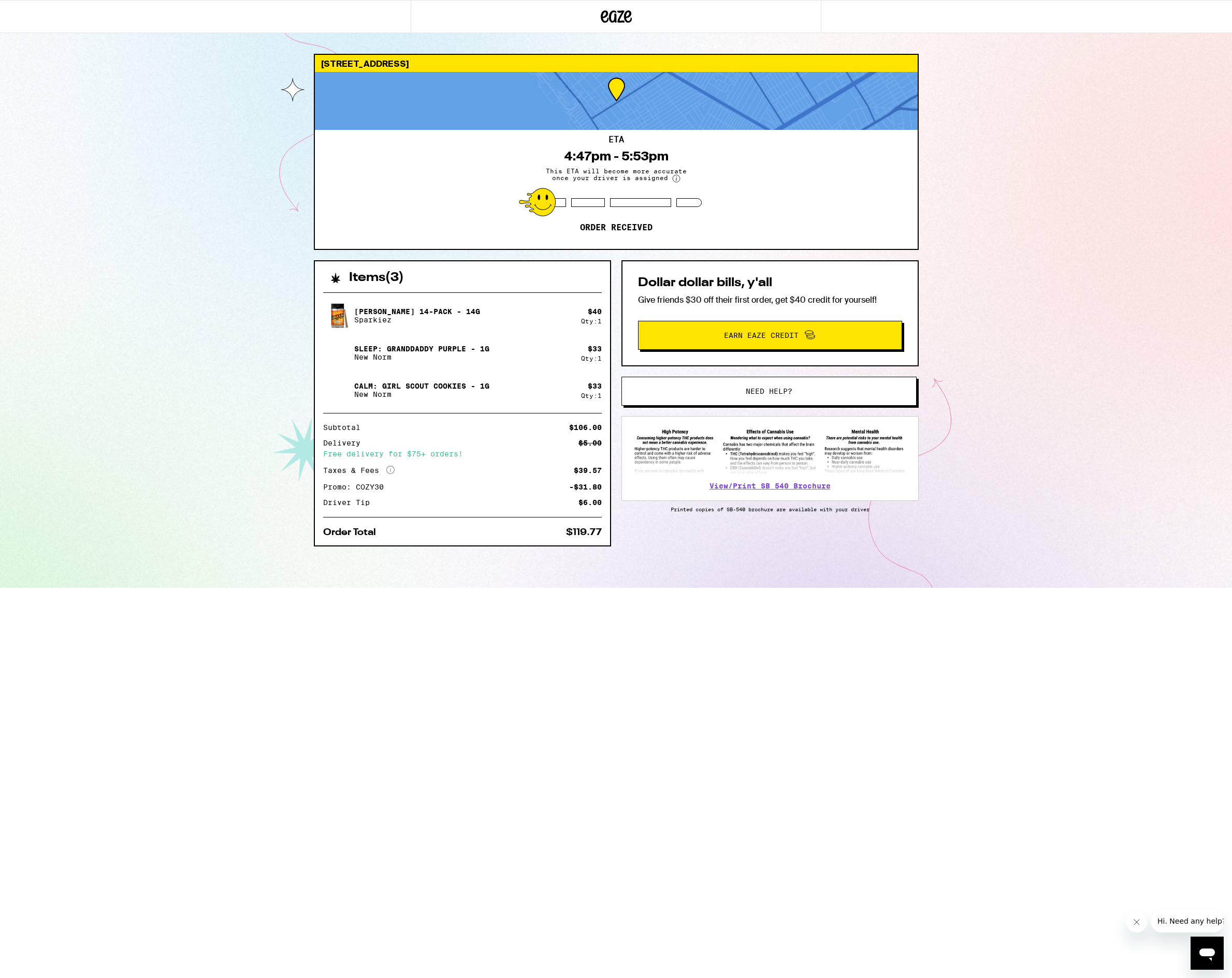
click at [600, 178] on span "This ETA will become more accurate once your driver is assigned" at bounding box center [616, 175] width 155 height 15
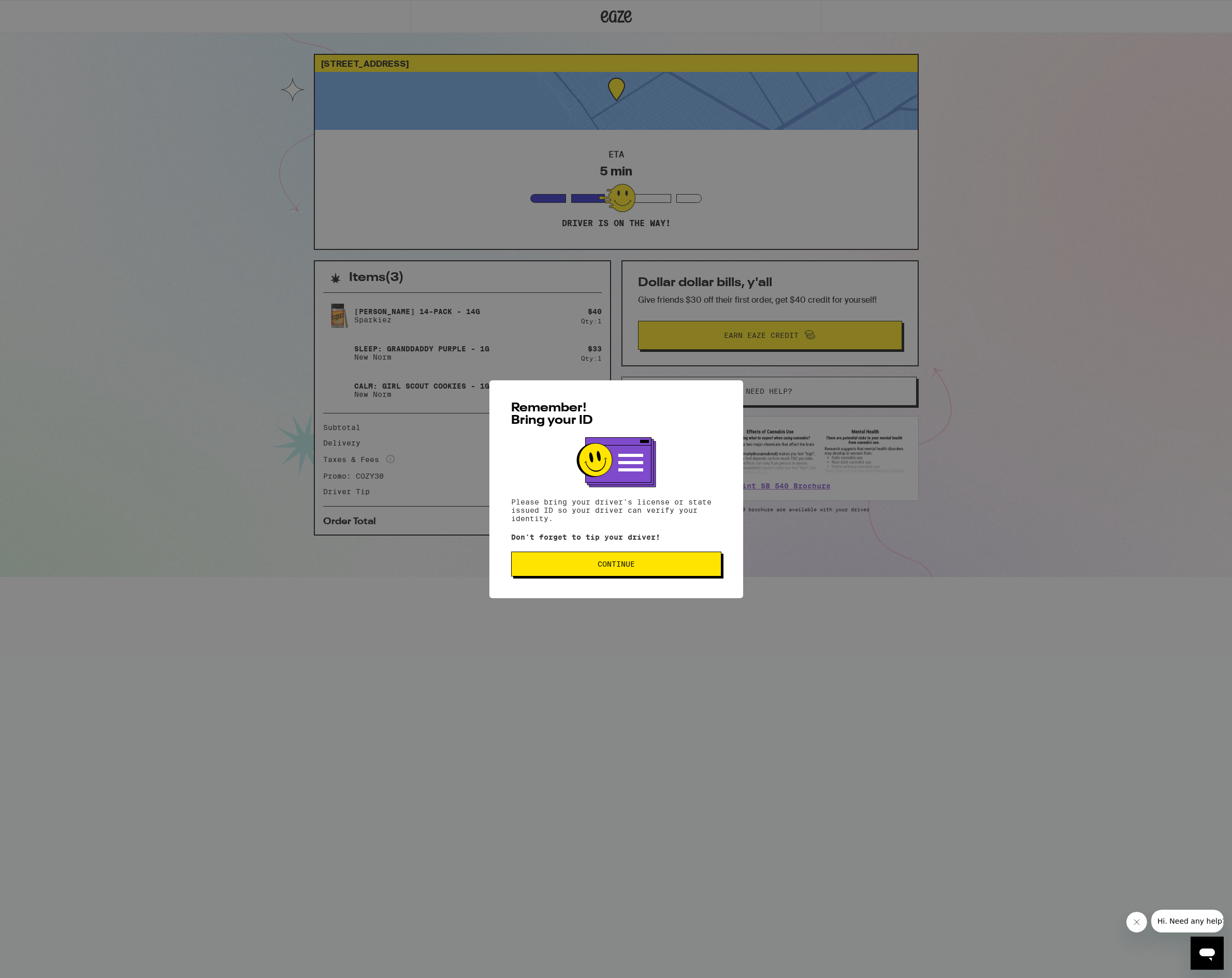
click at [650, 571] on button "Continue" at bounding box center [616, 564] width 210 height 25
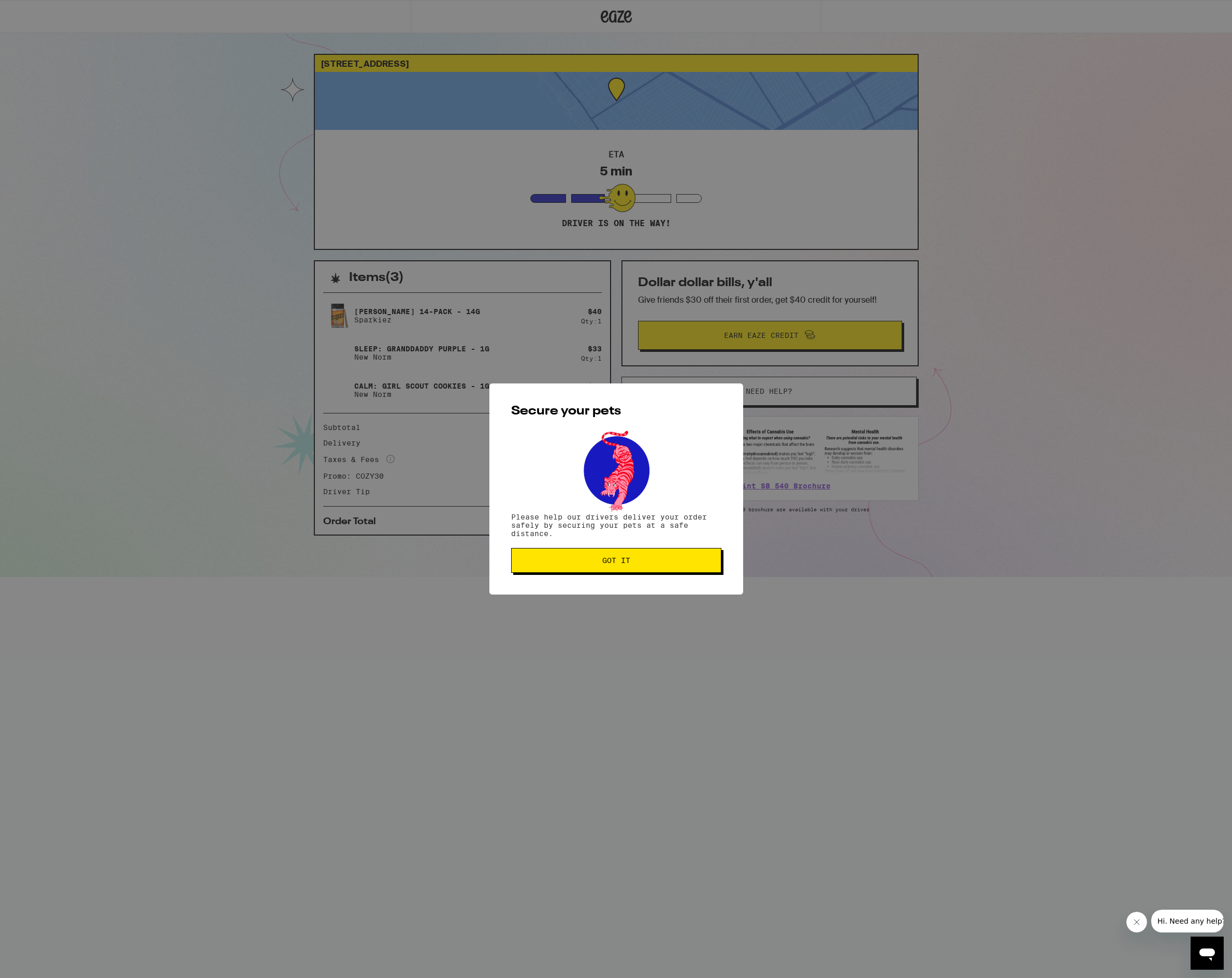
click at [620, 567] on button "Got it" at bounding box center [616, 560] width 210 height 25
